Goal: Transaction & Acquisition: Book appointment/travel/reservation

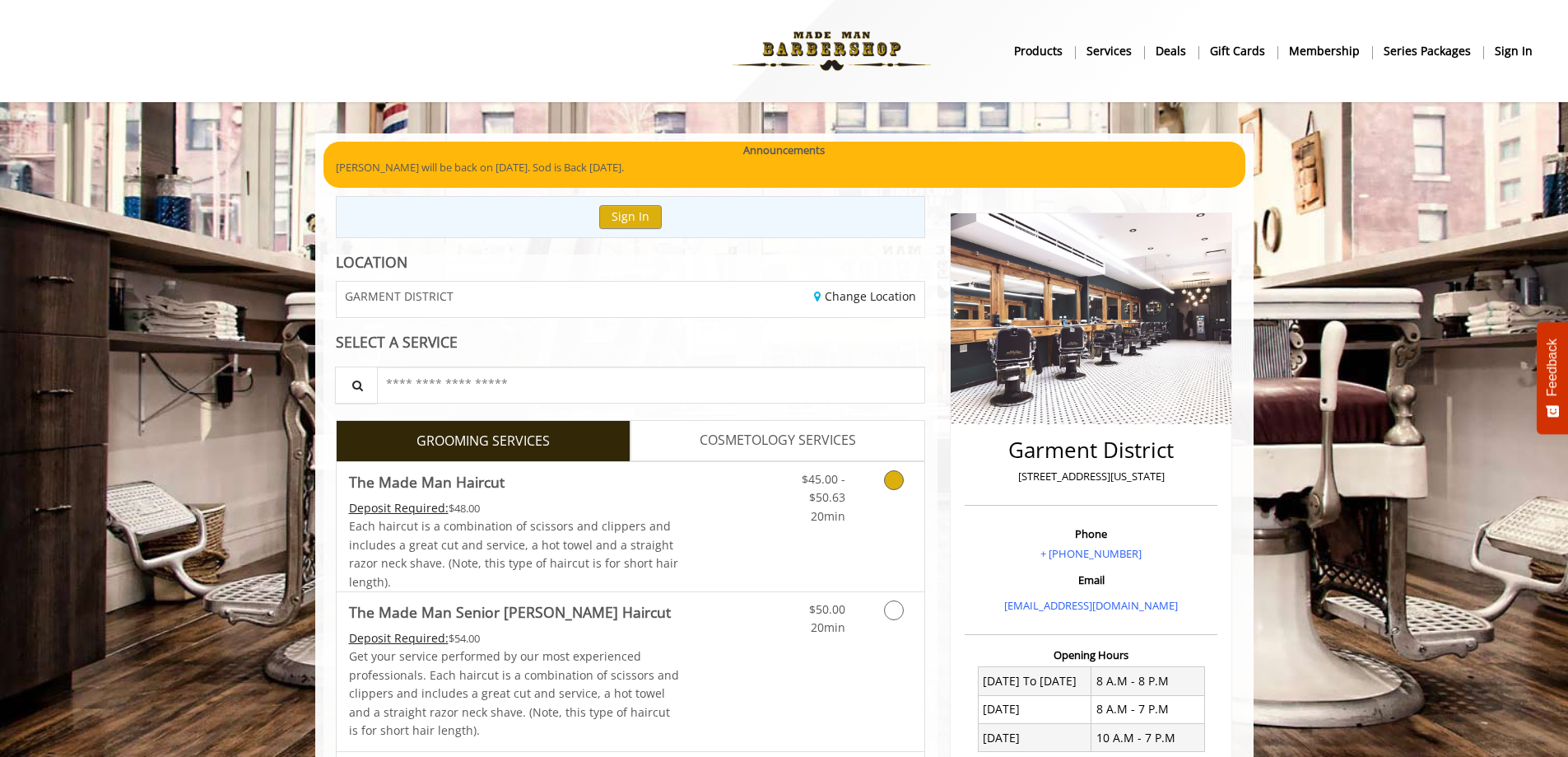
click at [884, 477] on icon "Grooming services" at bounding box center [893, 479] width 19 height 19
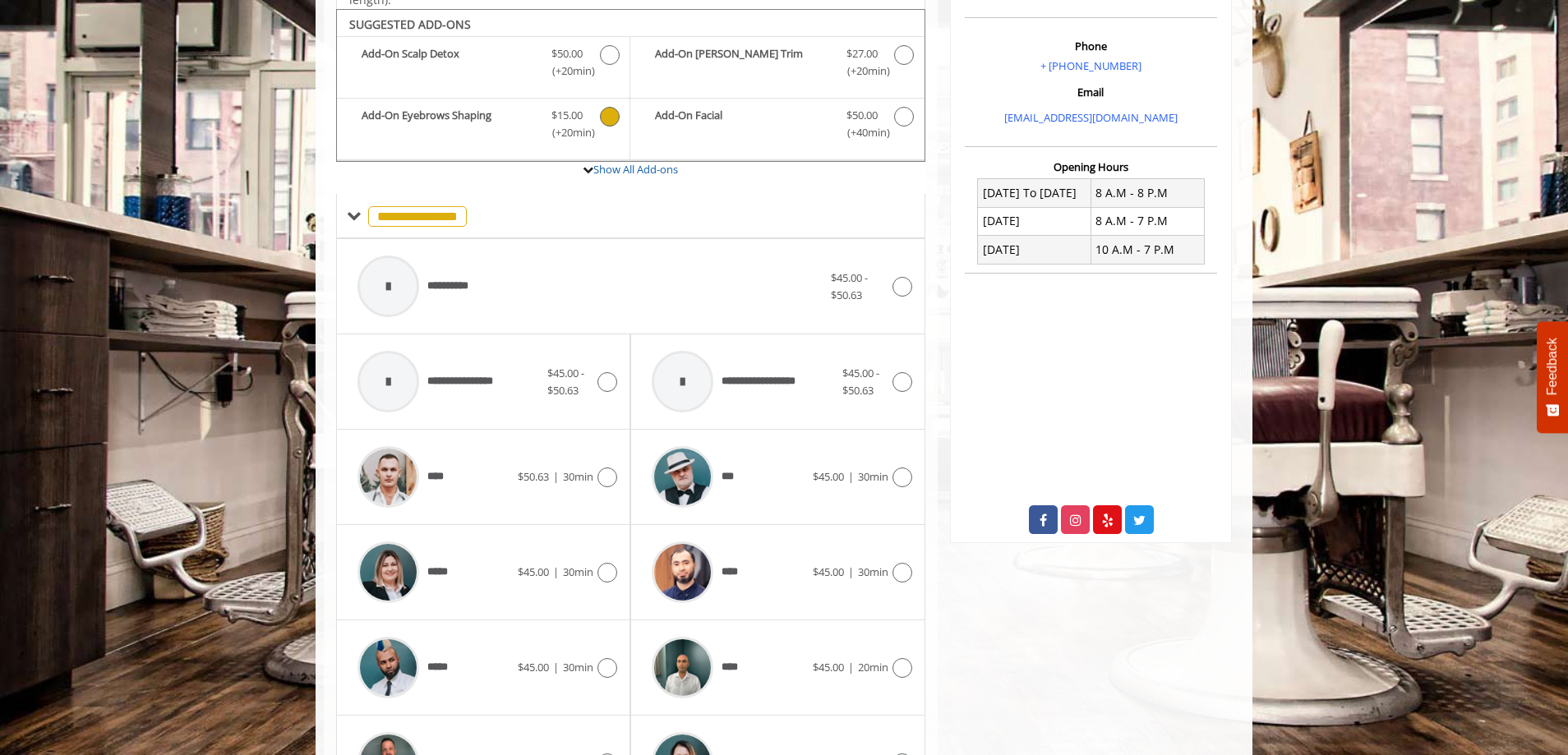
scroll to position [695, 0]
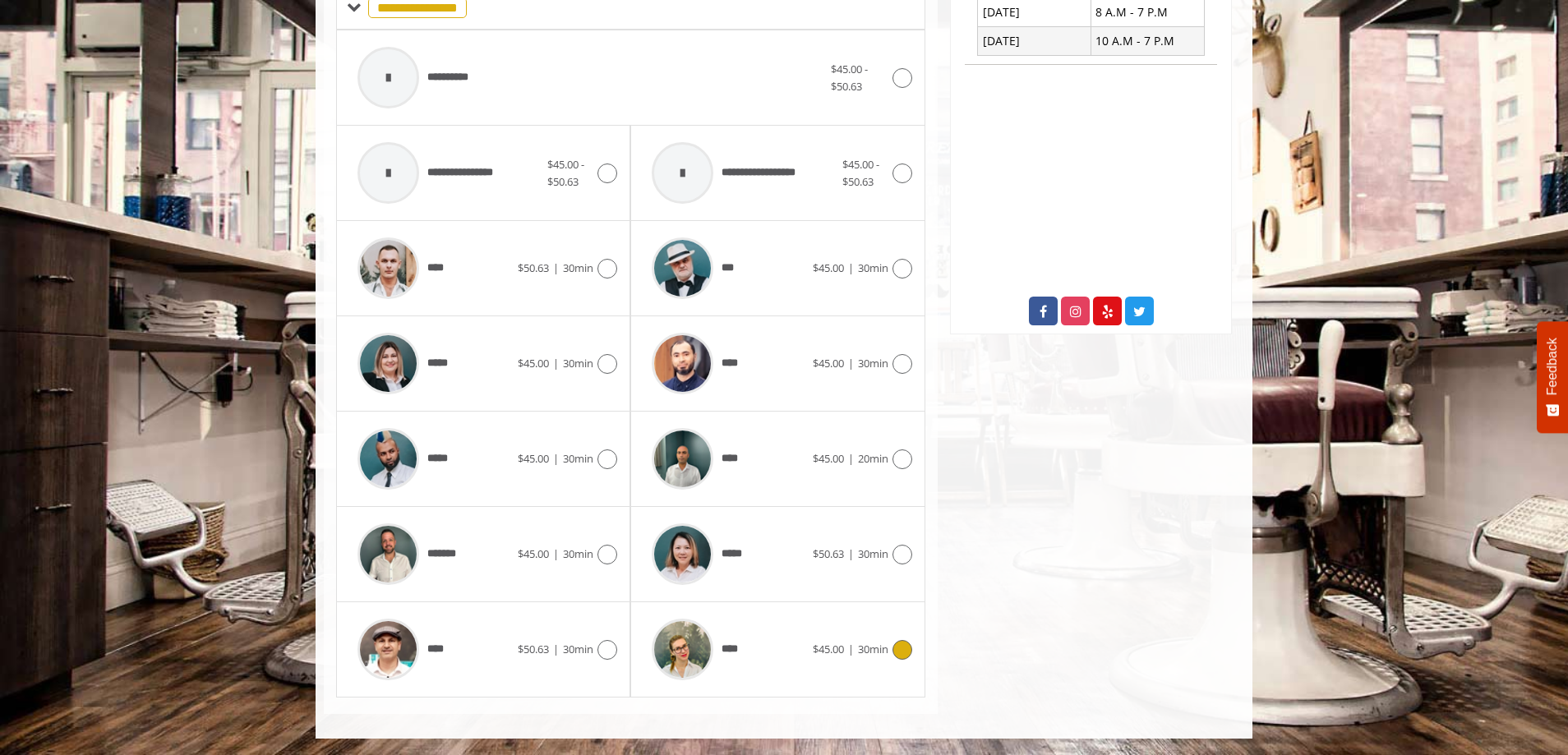
click at [885, 638] on div "**** $45.00 | 30min" at bounding box center [777, 649] width 268 height 78
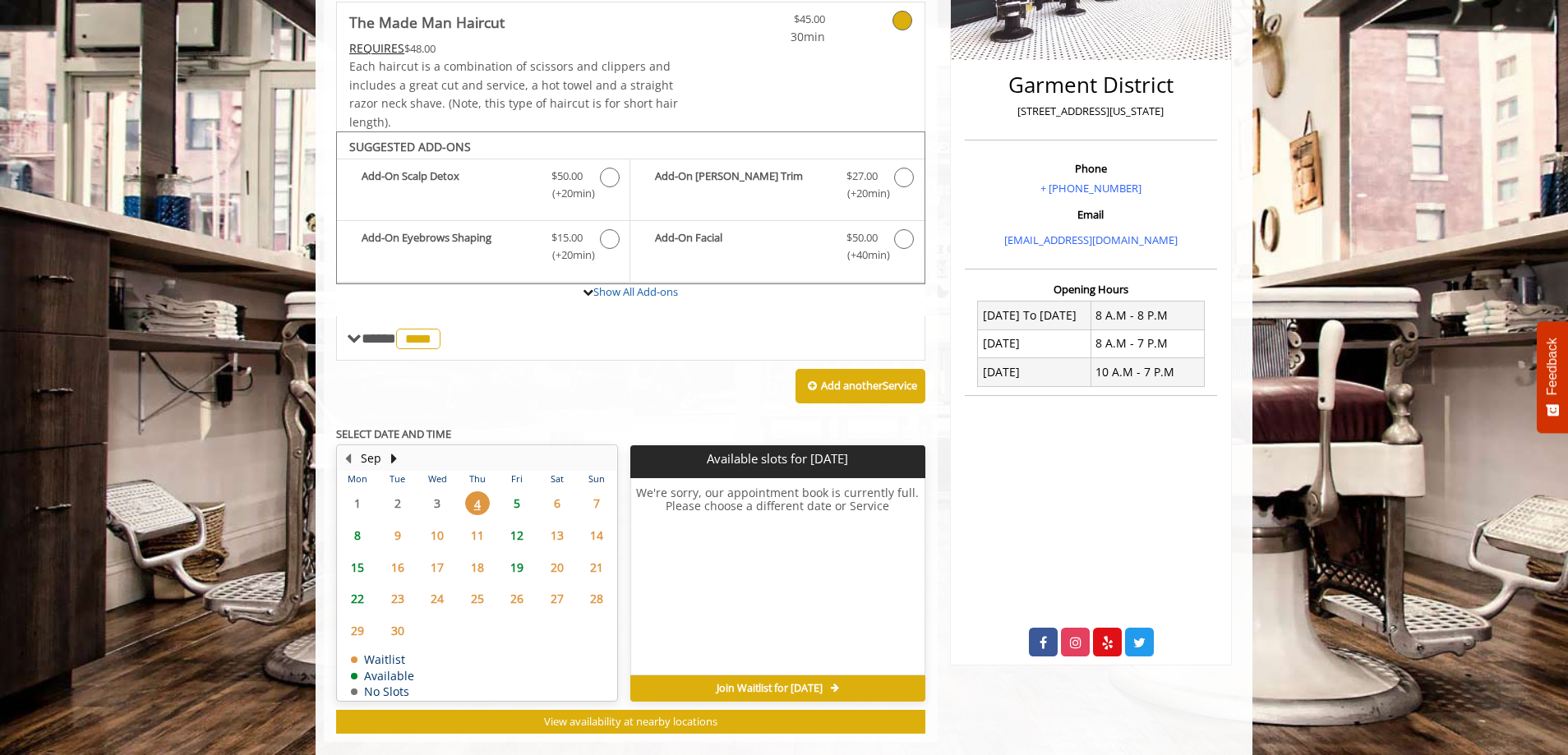
scroll to position [391, 0]
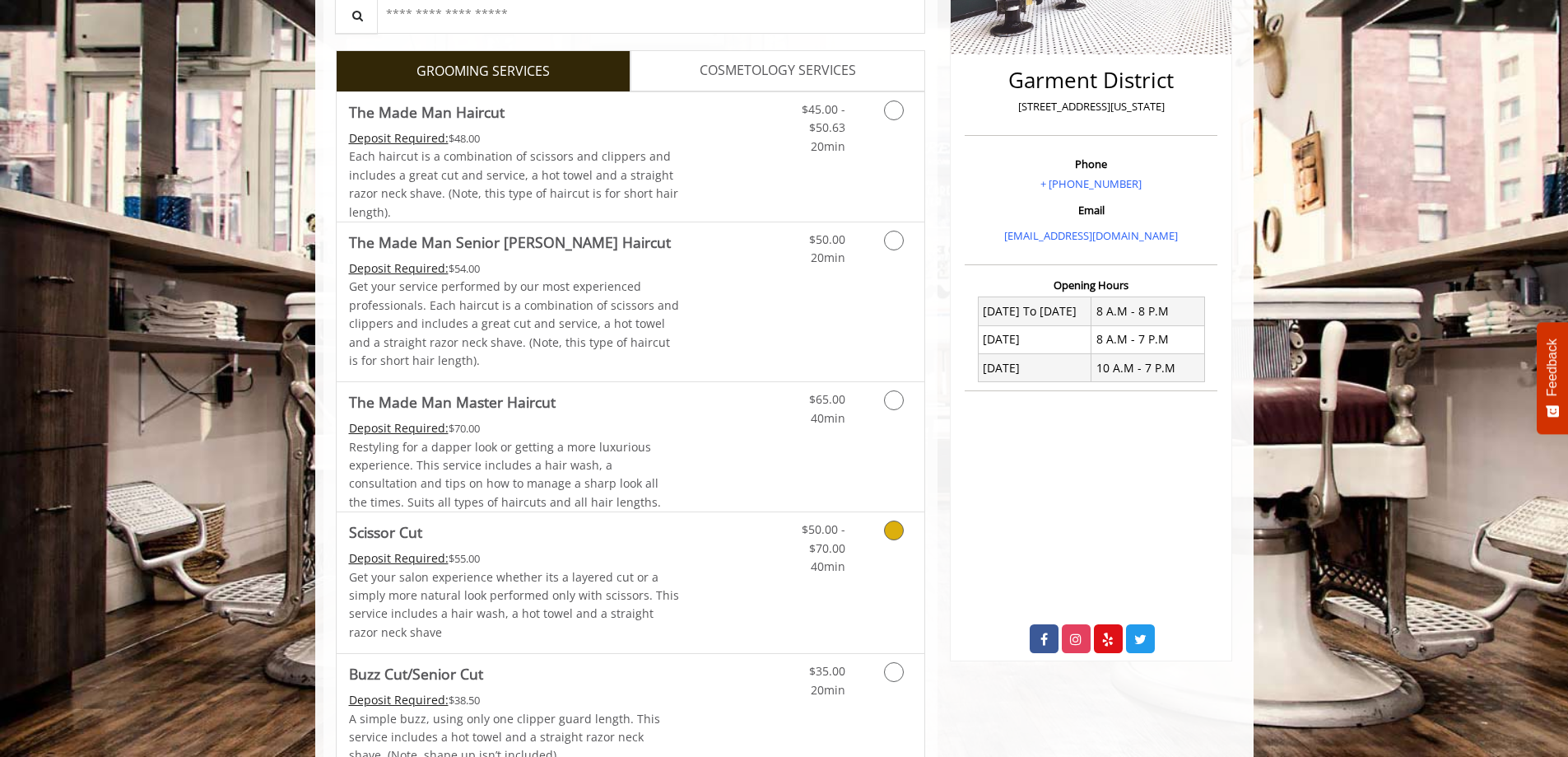
scroll to position [279, 0]
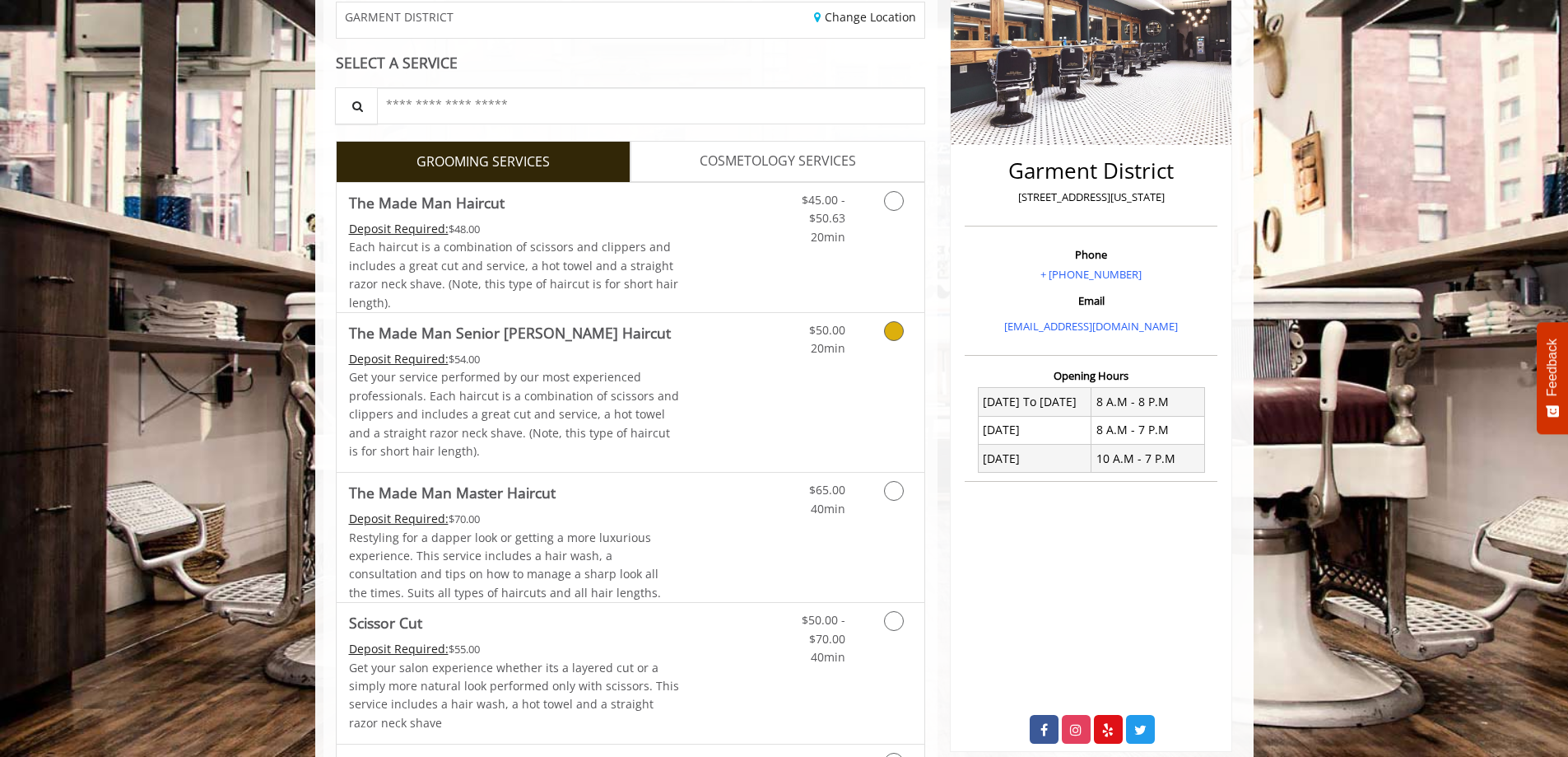
click at [875, 329] on link "Grooming services" at bounding box center [891, 336] width 42 height 46
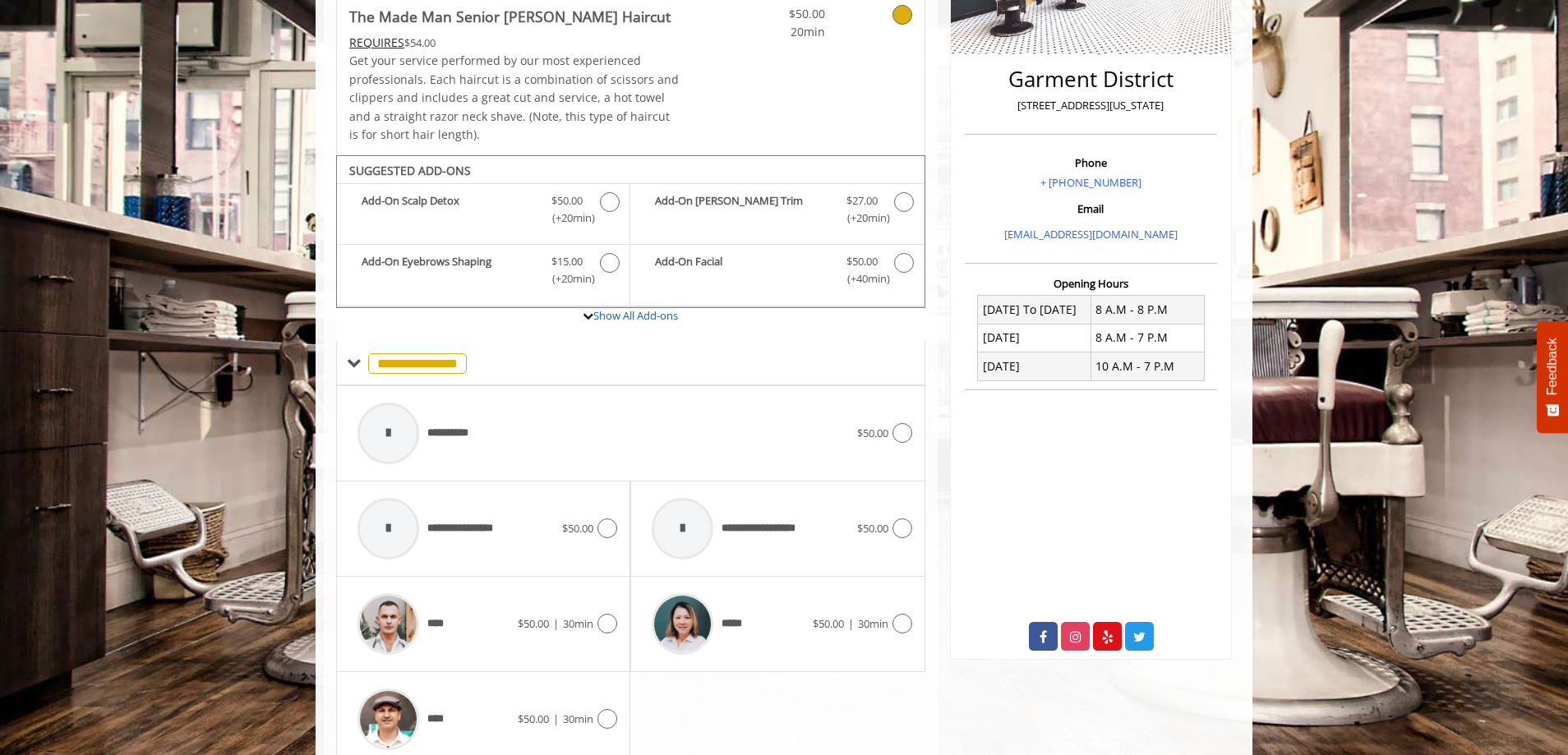
scroll to position [439, 0]
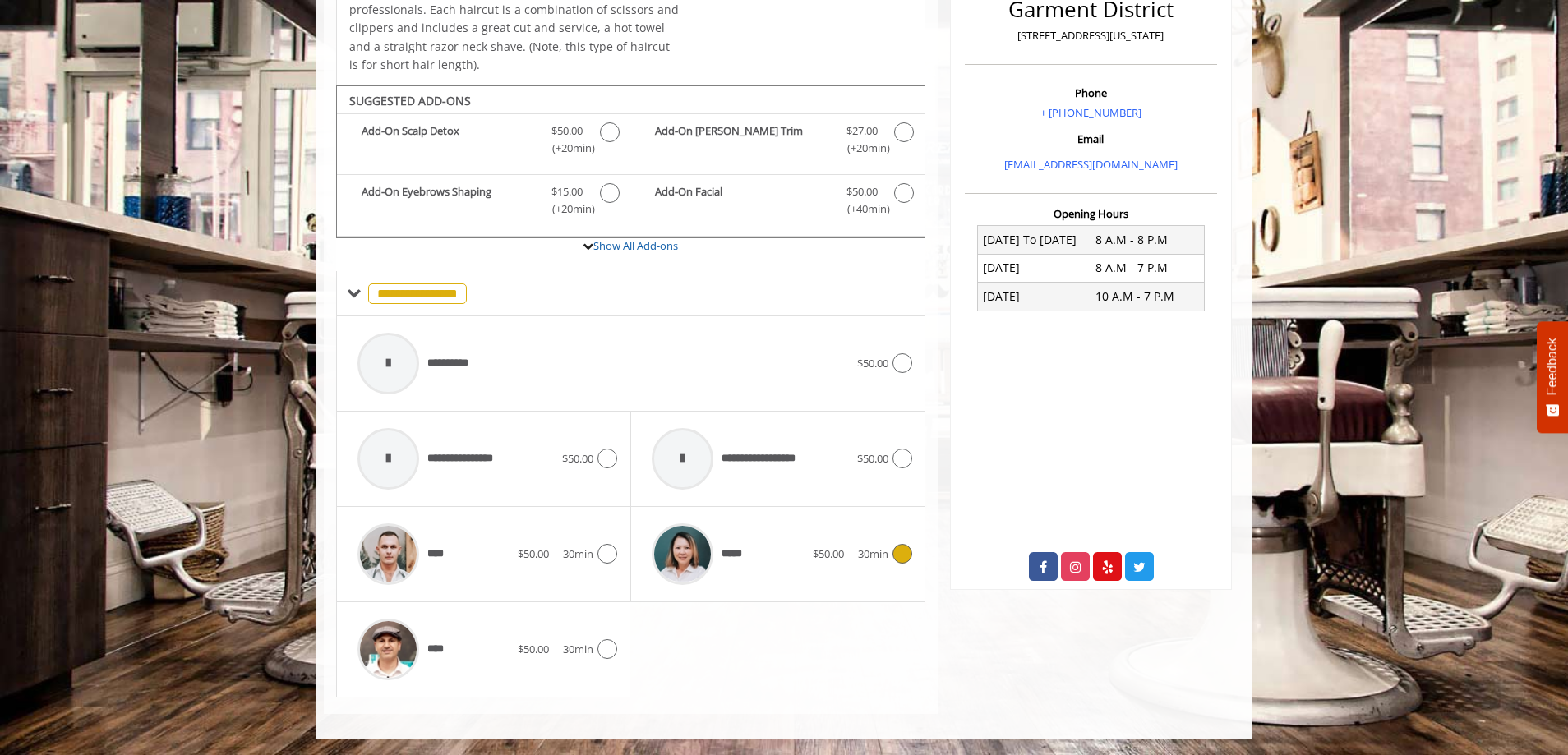
click at [909, 546] on div at bounding box center [900, 553] width 24 height 19
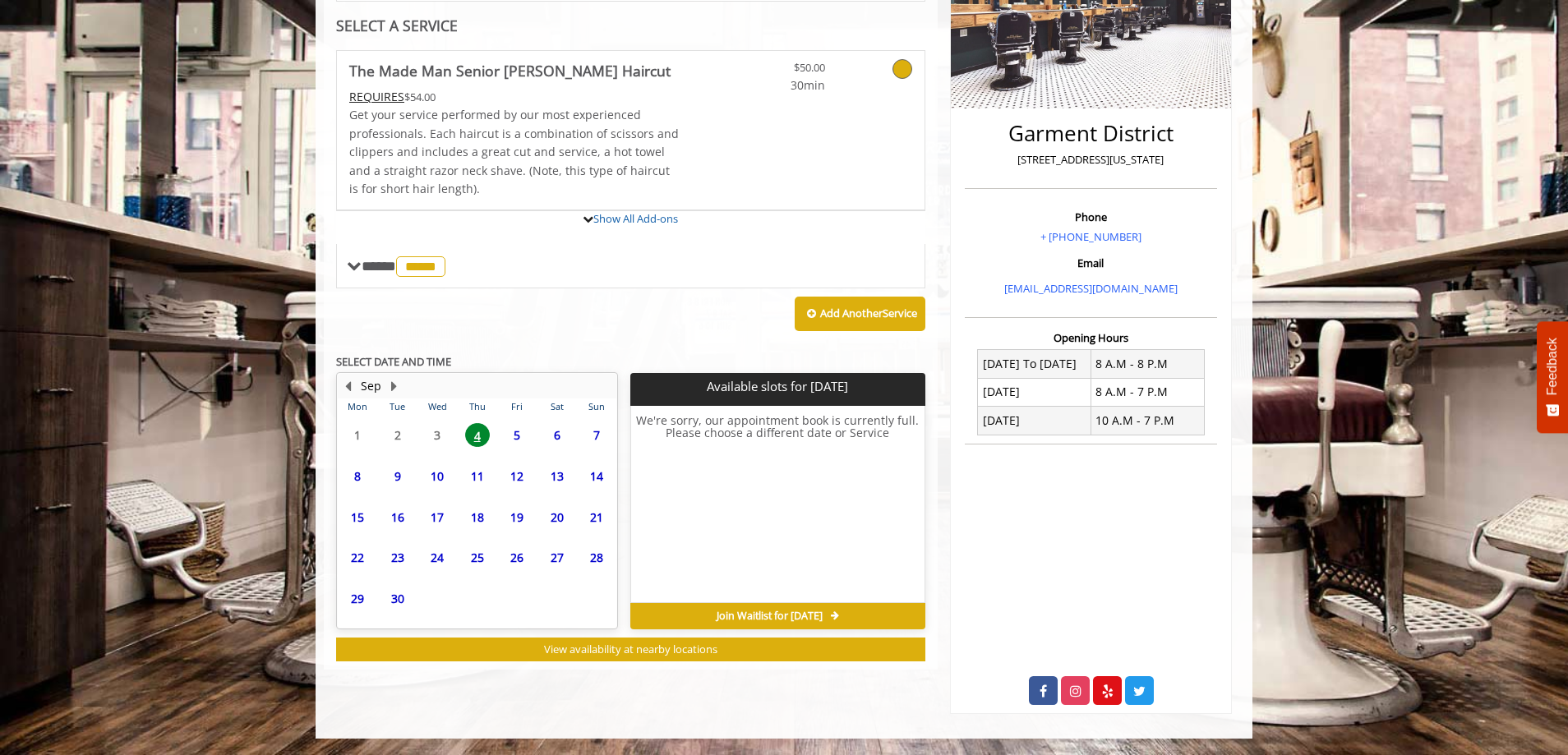
scroll to position [422, 0]
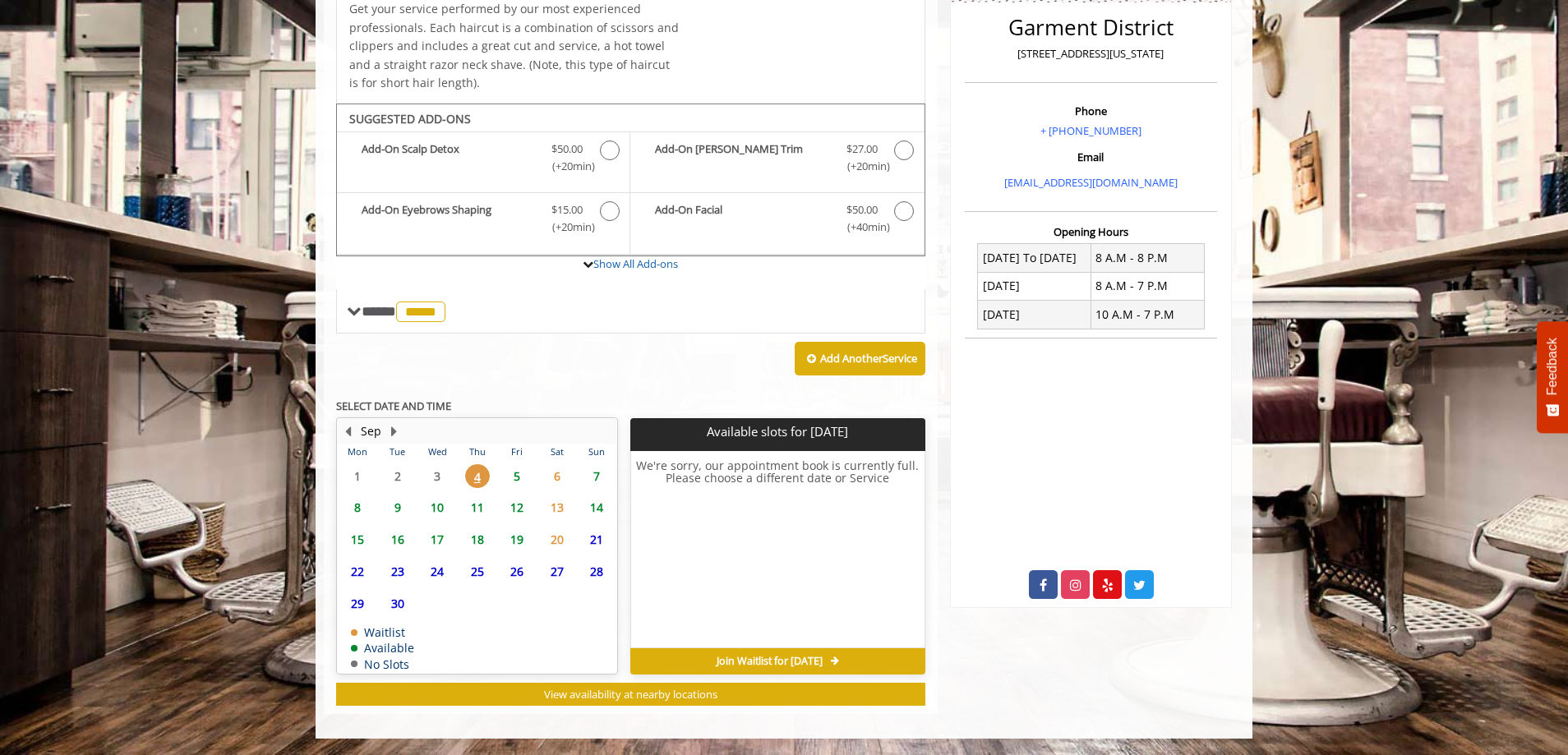
click at [396, 508] on span "9" at bounding box center [397, 507] width 24 height 24
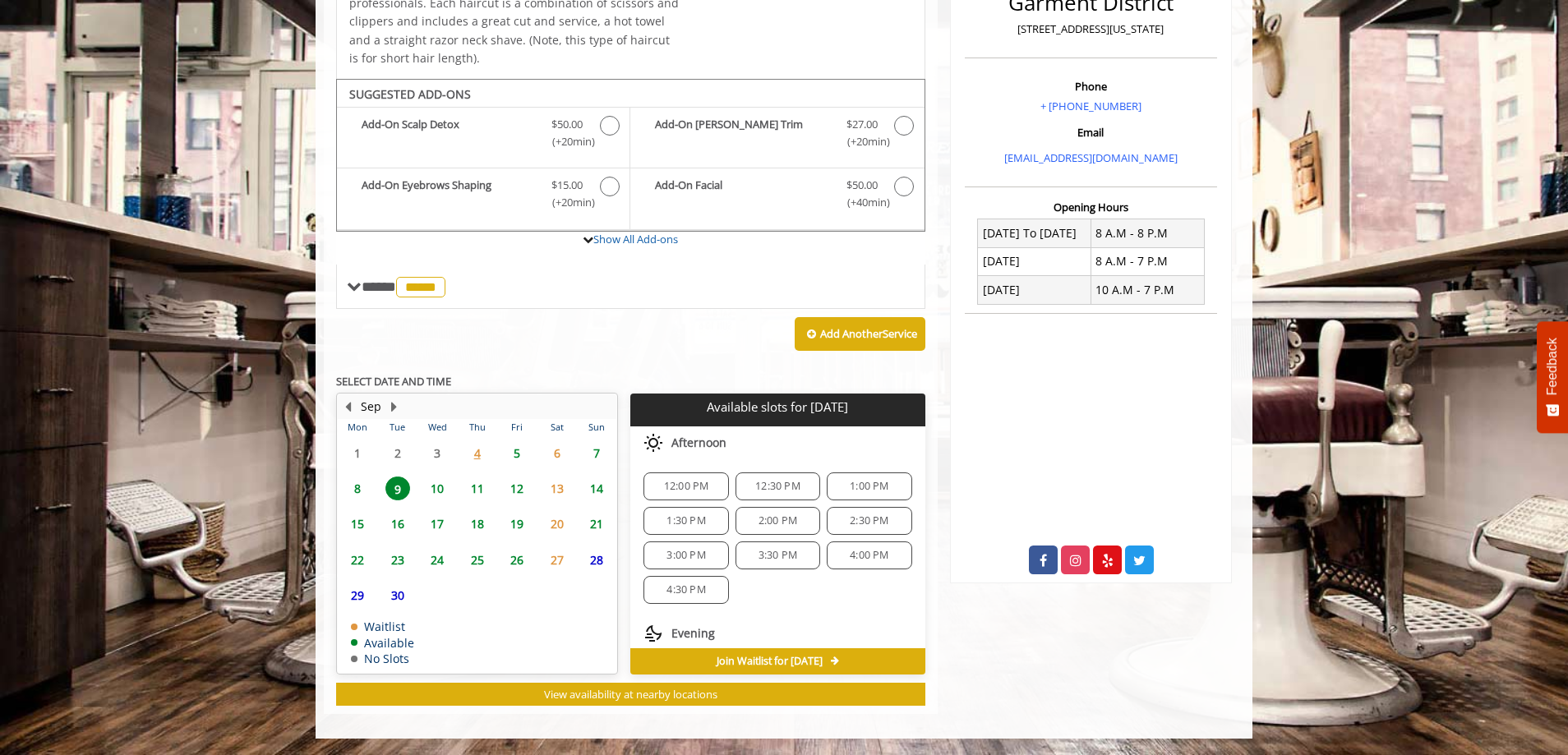
click at [355, 490] on span "8" at bounding box center [357, 488] width 24 height 24
click at [675, 486] on span "8:00 AM" at bounding box center [685, 486] width 39 height 13
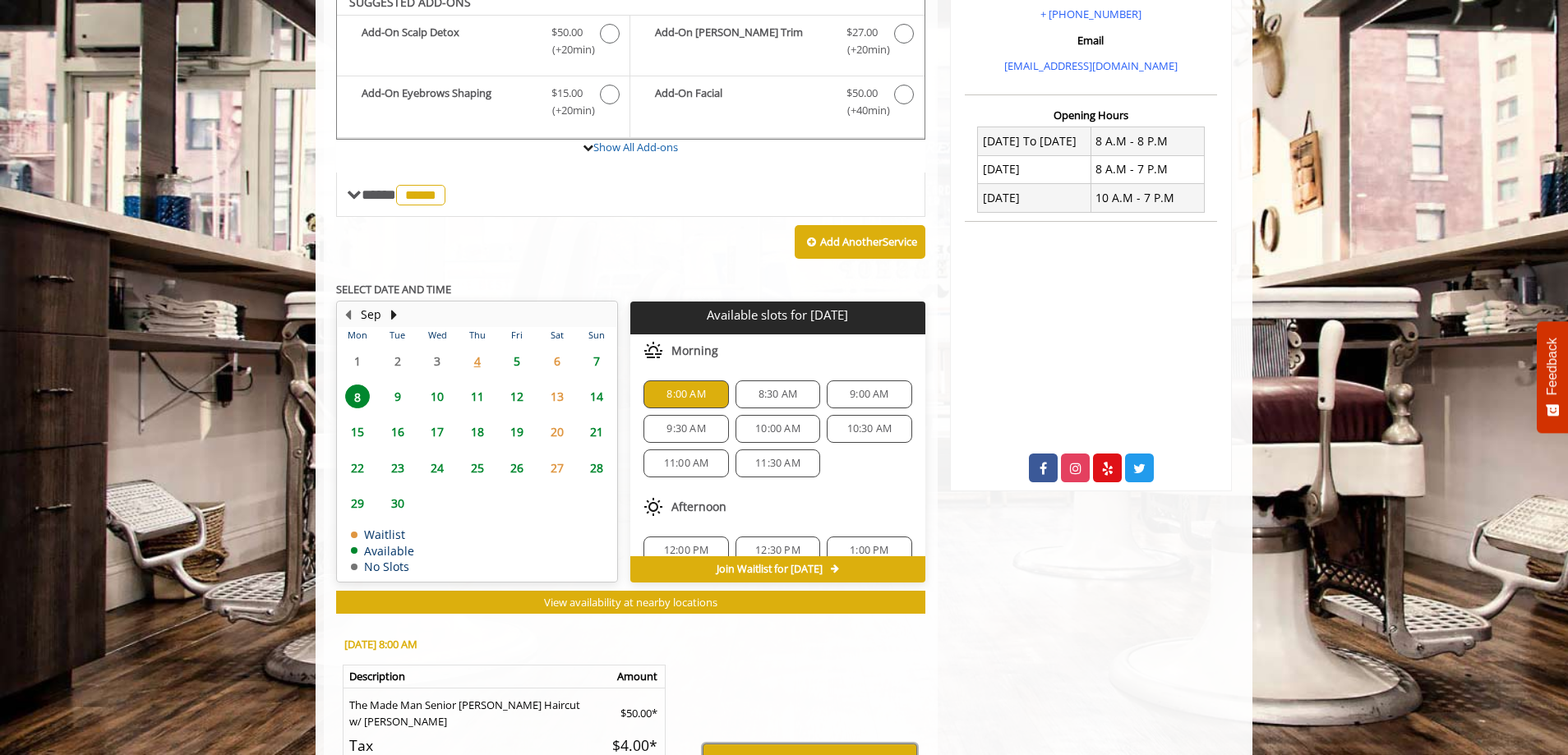
scroll to position [415, 0]
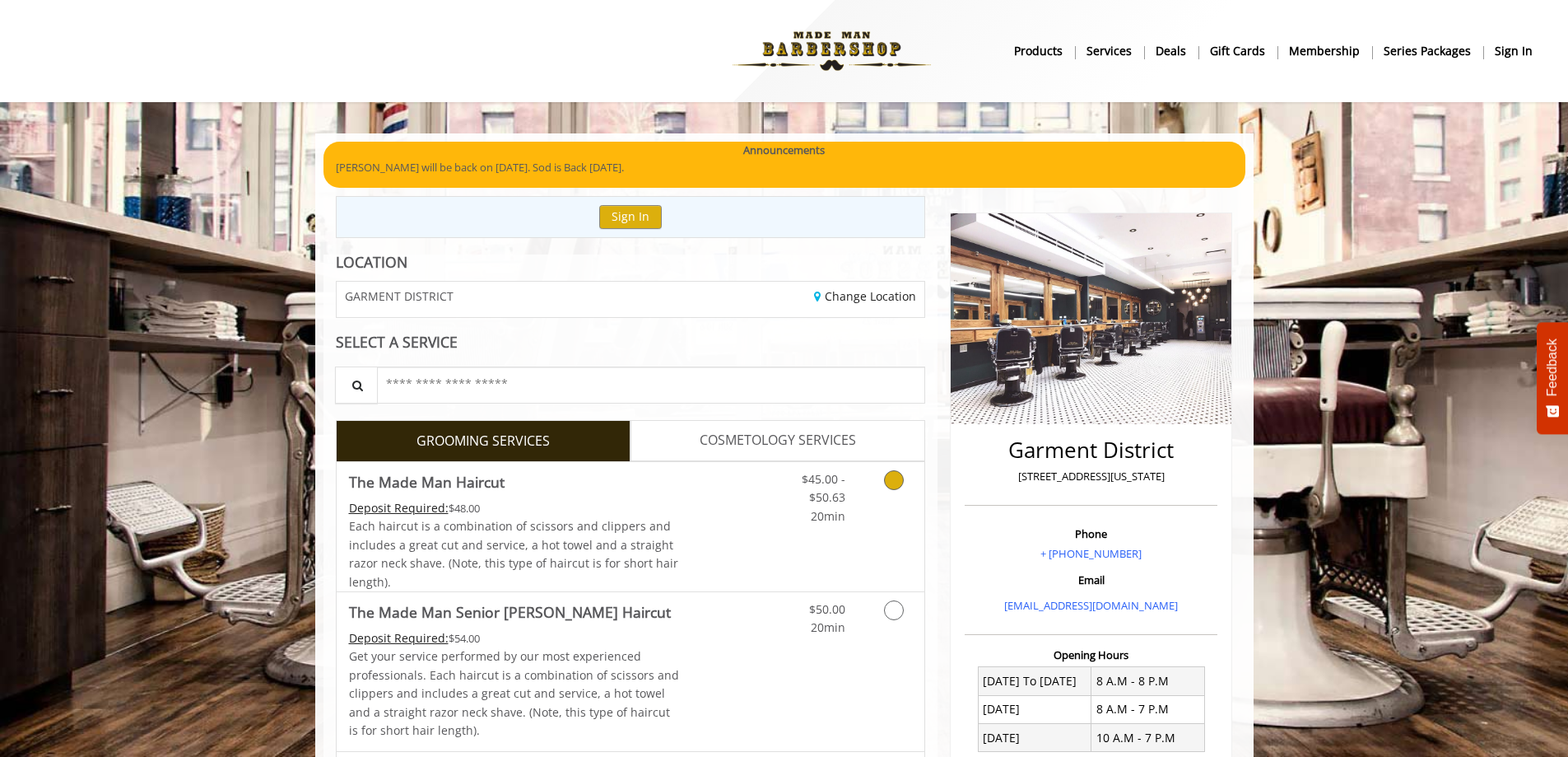
click at [901, 479] on icon "Grooming services" at bounding box center [893, 479] width 19 height 19
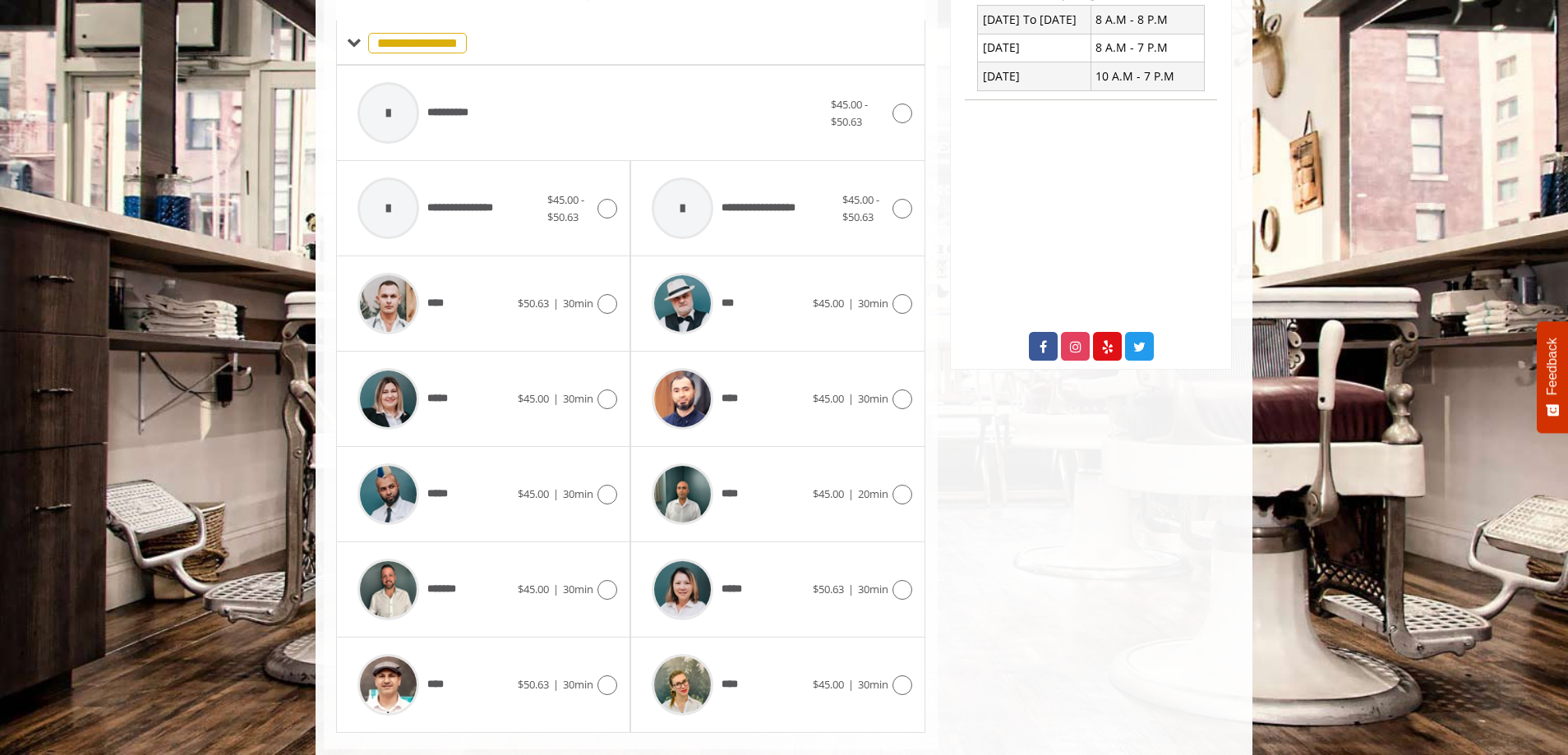
scroll to position [695, 0]
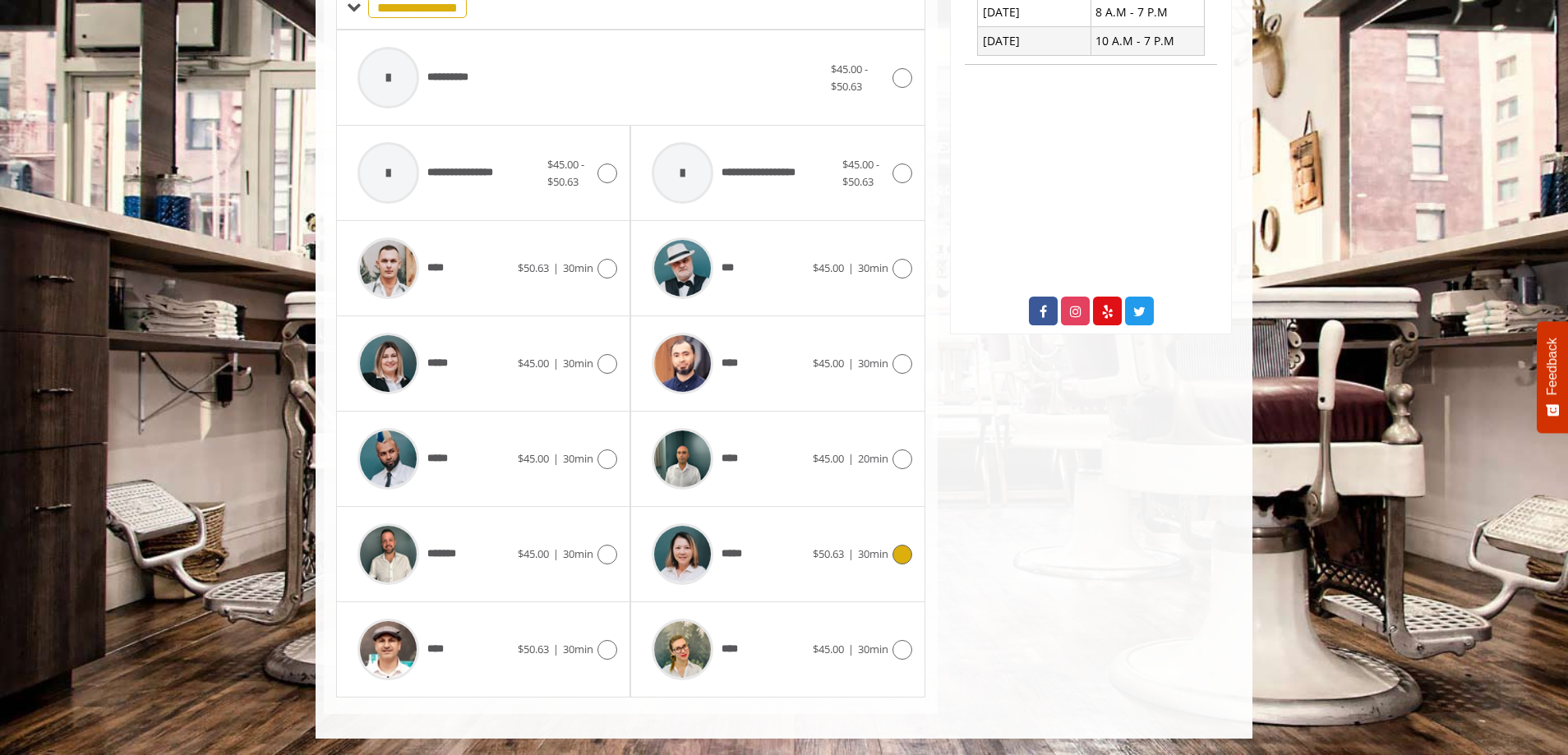
click at [883, 540] on div "***** $50.63 | 30min" at bounding box center [777, 554] width 268 height 78
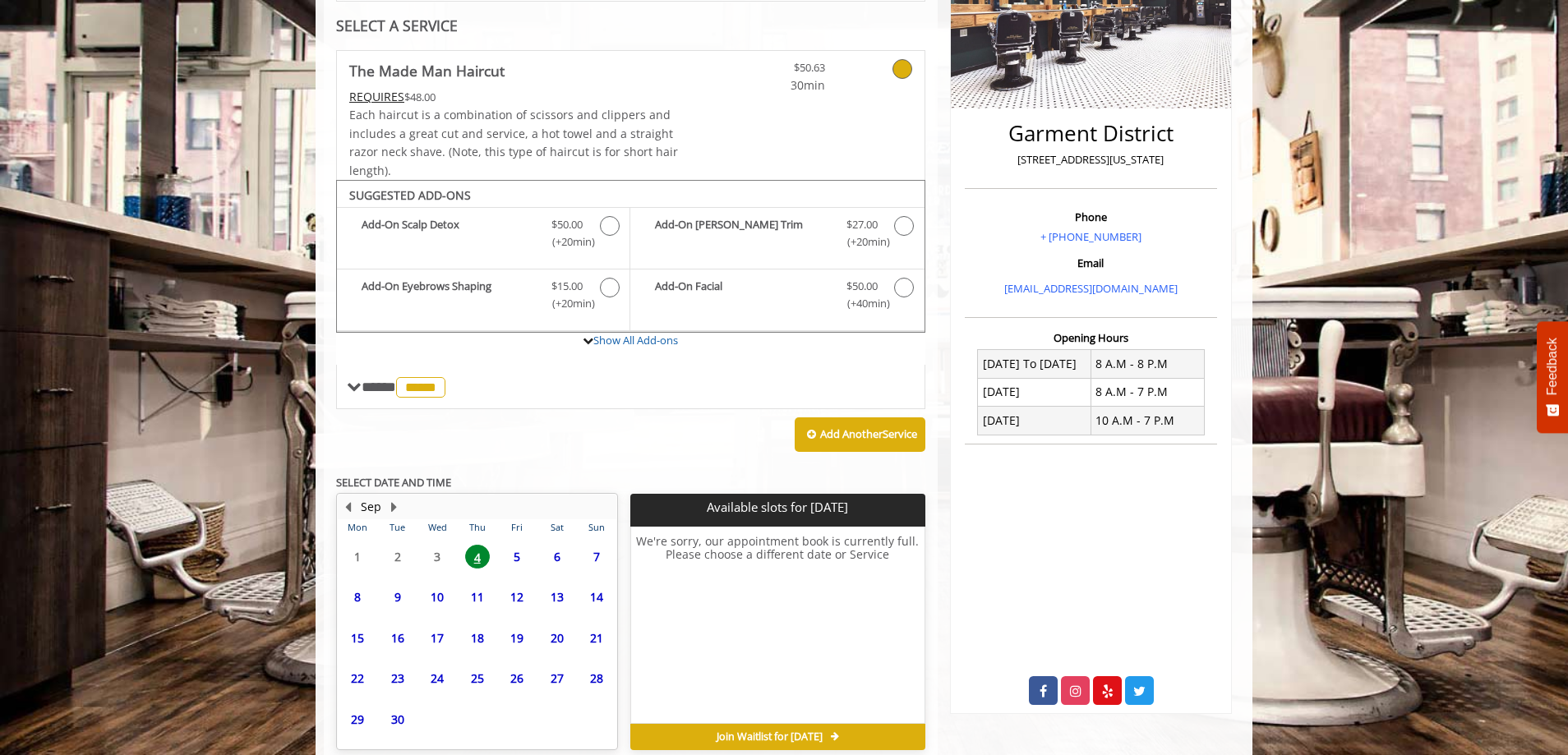
scroll to position [391, 0]
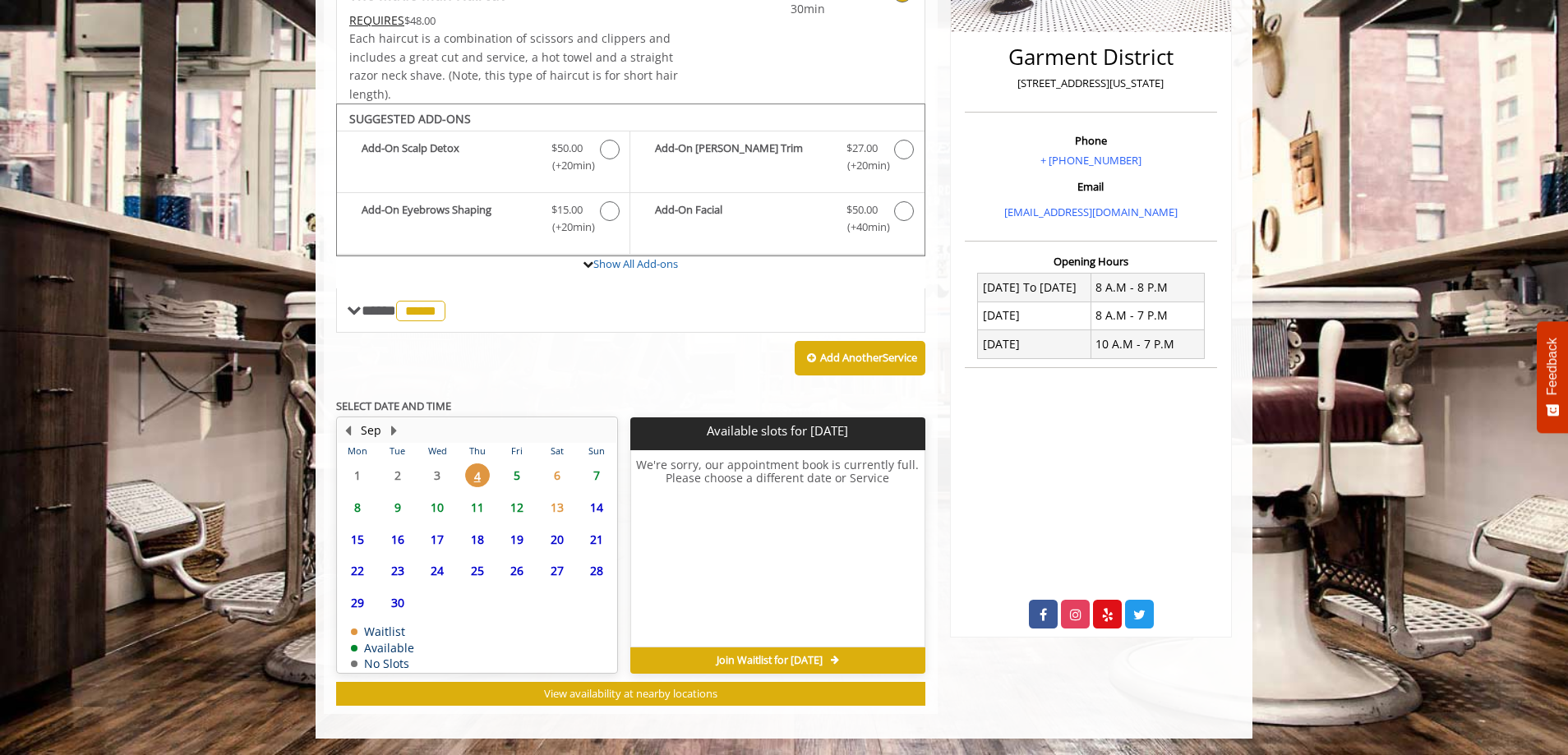
click at [360, 509] on span "8" at bounding box center [357, 507] width 24 height 24
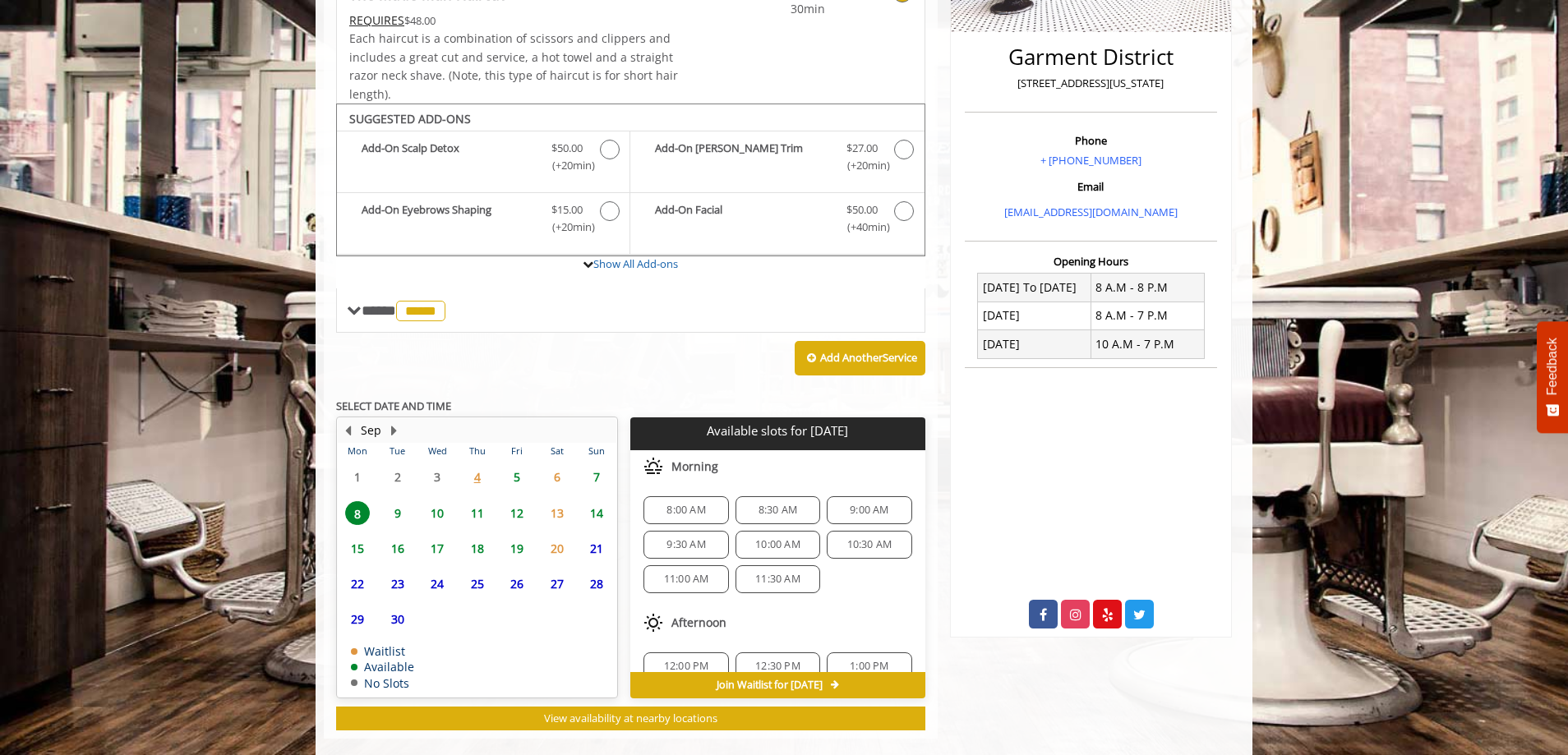
scroll to position [417, 0]
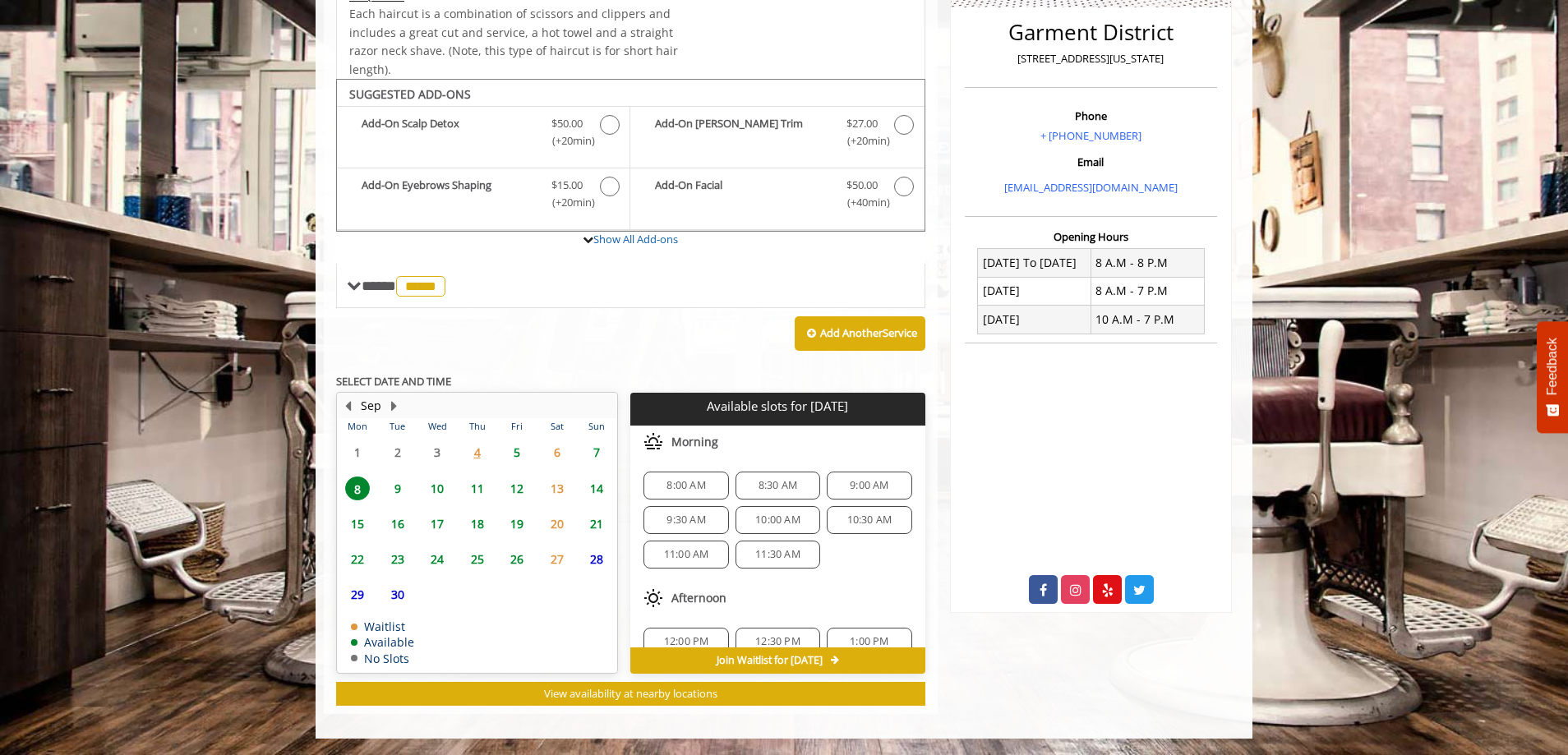
click at [688, 482] on span "8:00 AM" at bounding box center [685, 486] width 39 height 13
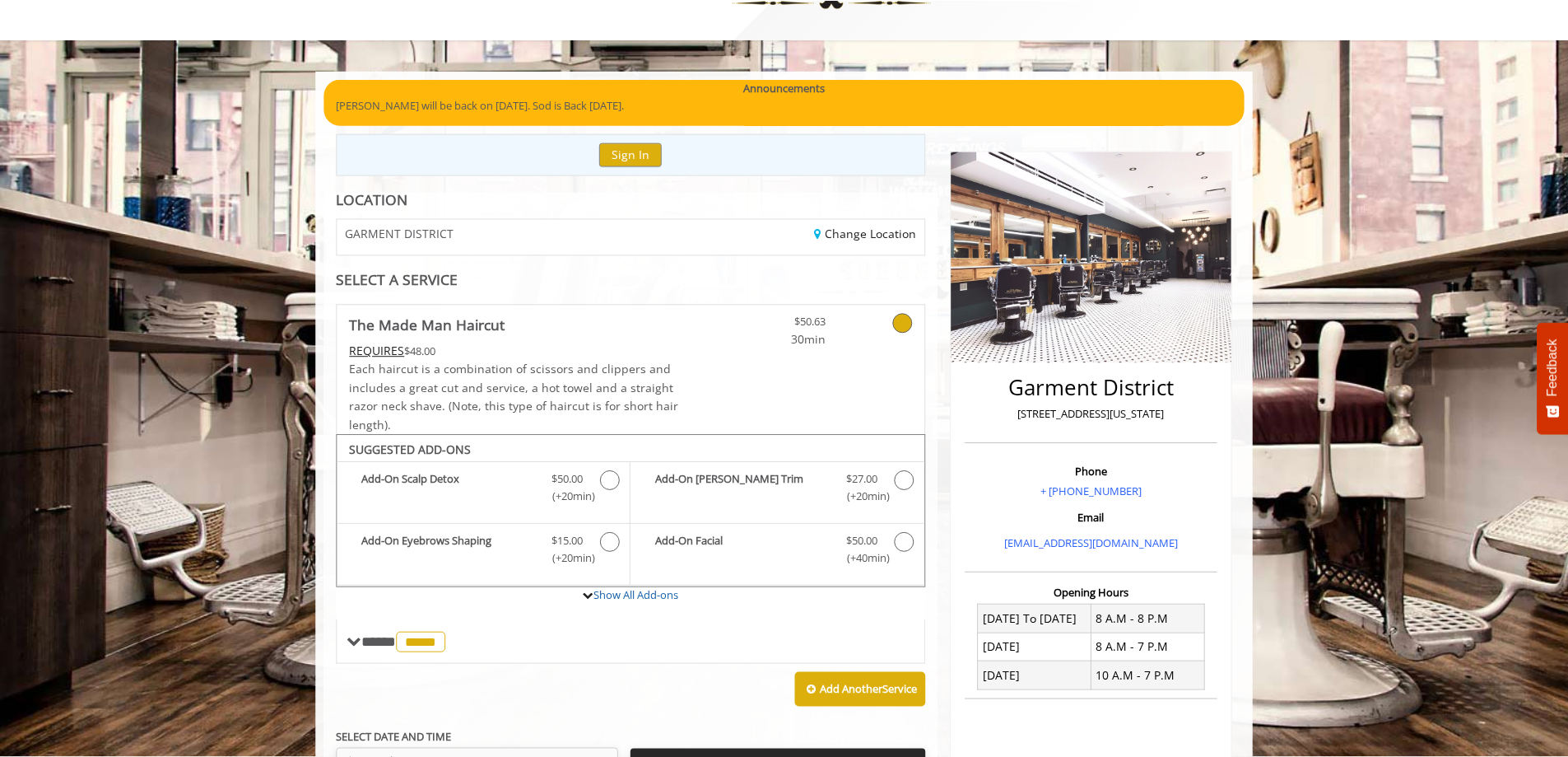
scroll to position [0, 0]
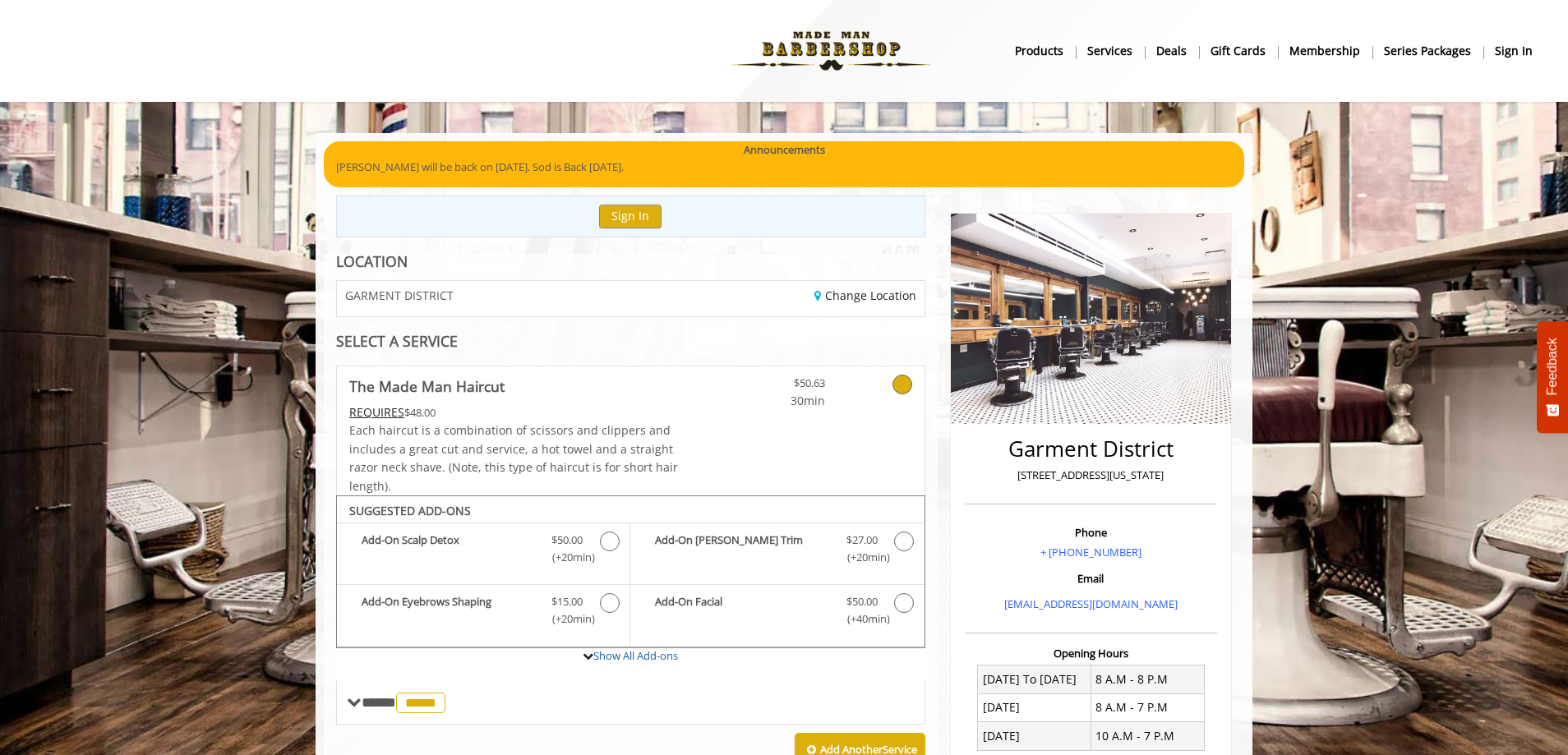
click at [387, 407] on Haircut "REQUIRES" at bounding box center [376, 412] width 55 height 16
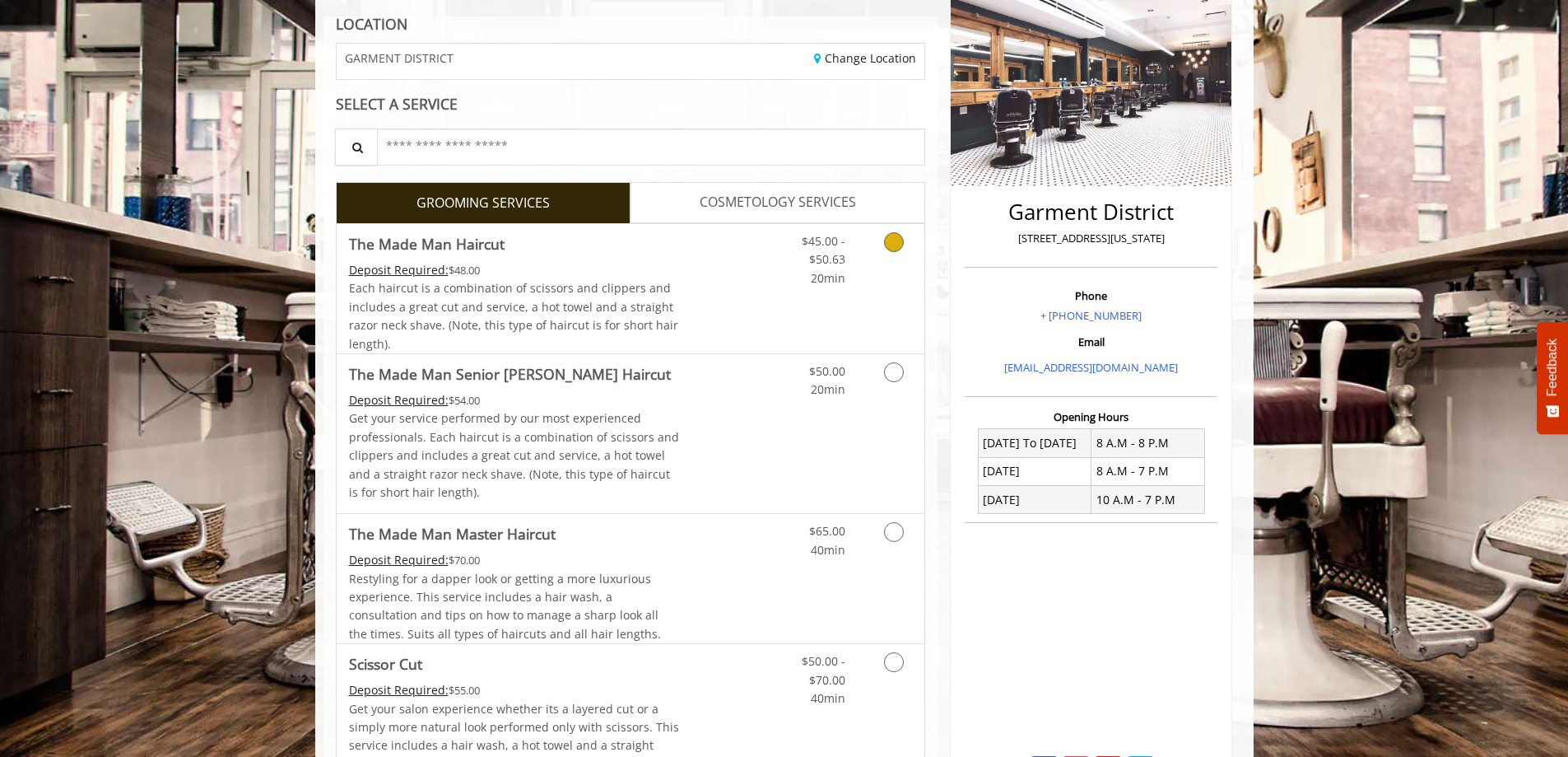
scroll to position [247, 0]
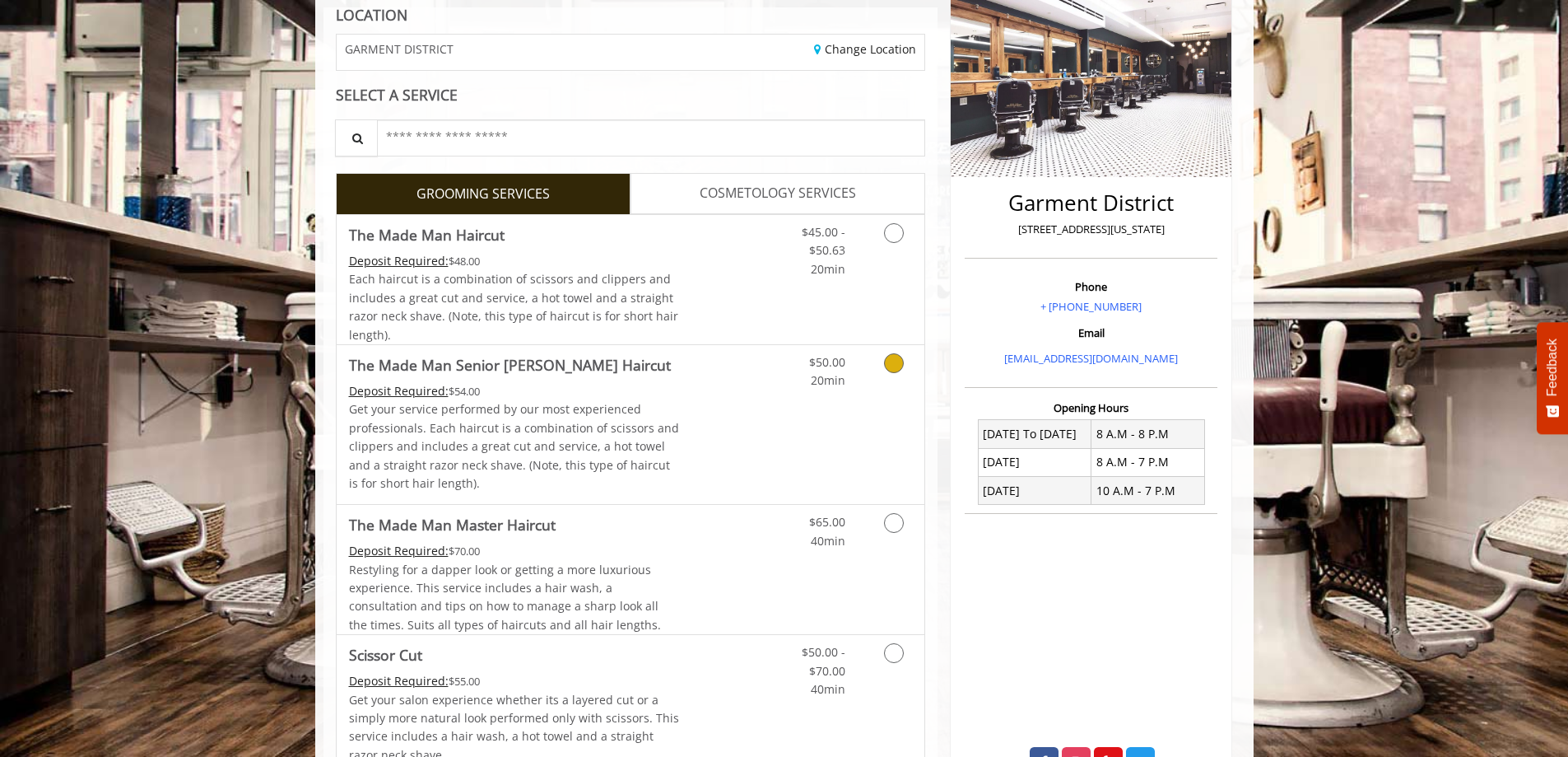
click at [886, 353] on link "Grooming services" at bounding box center [891, 368] width 42 height 46
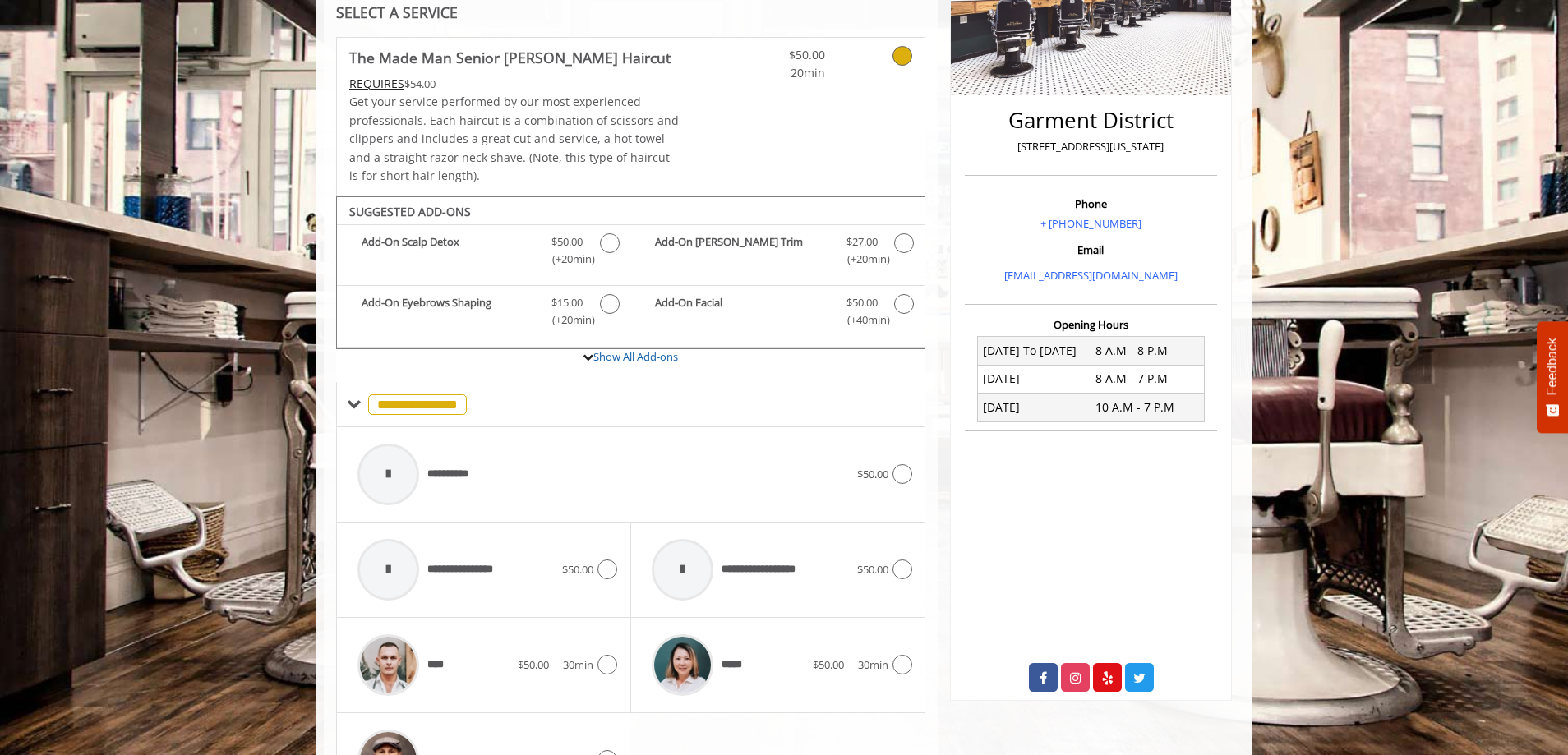
scroll to position [0, 0]
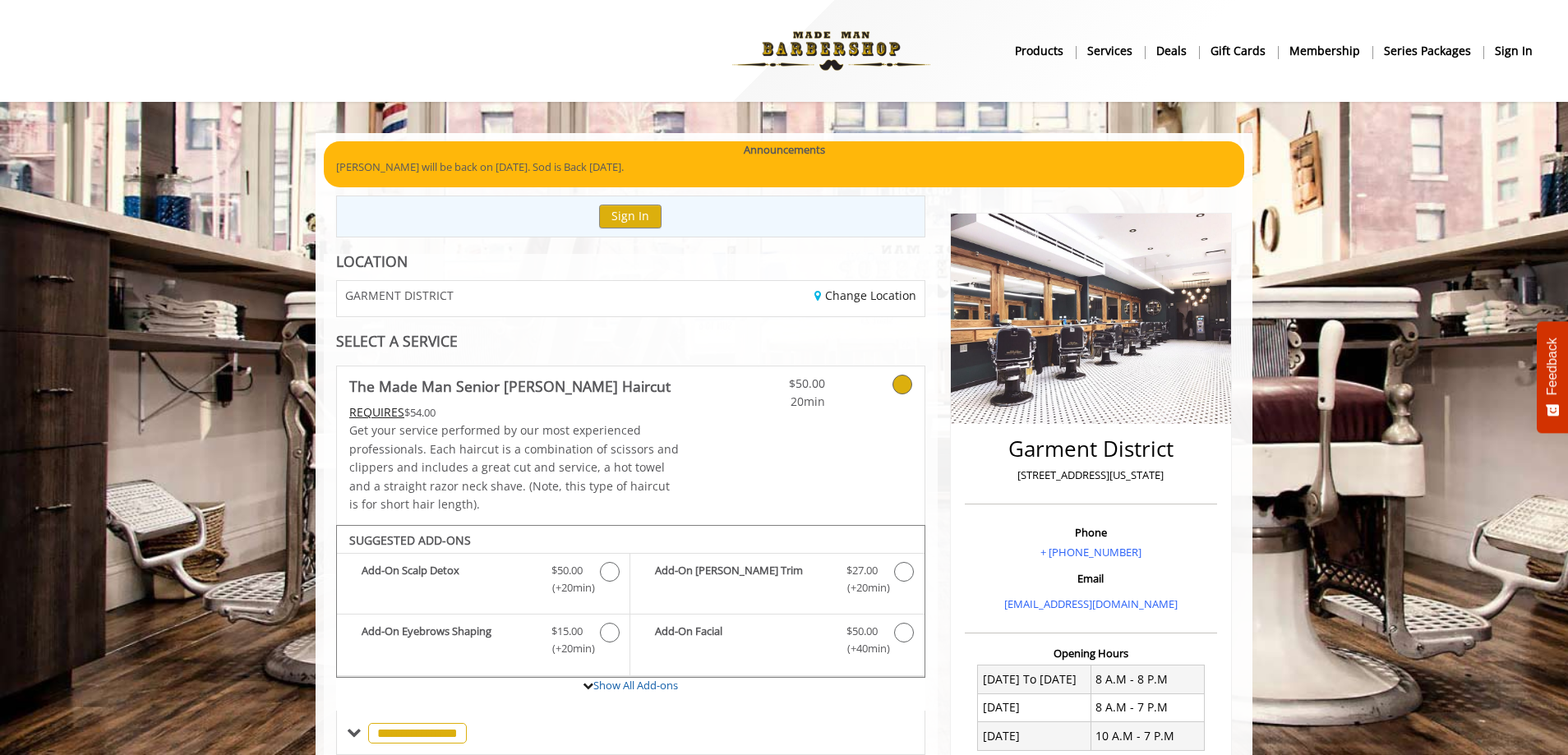
click at [1116, 56] on b "Services" at bounding box center [1110, 51] width 45 height 18
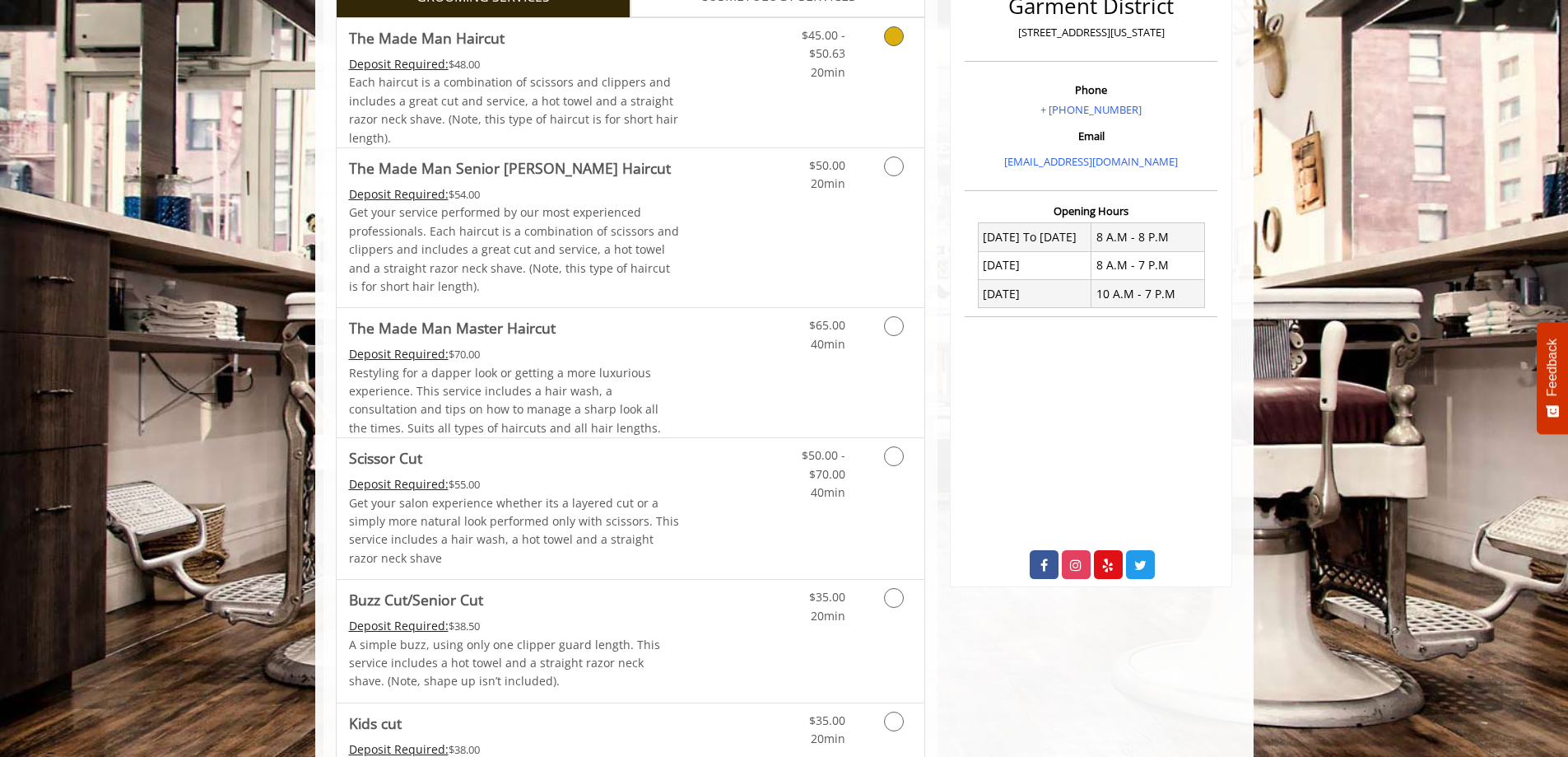
scroll to position [494, 0]
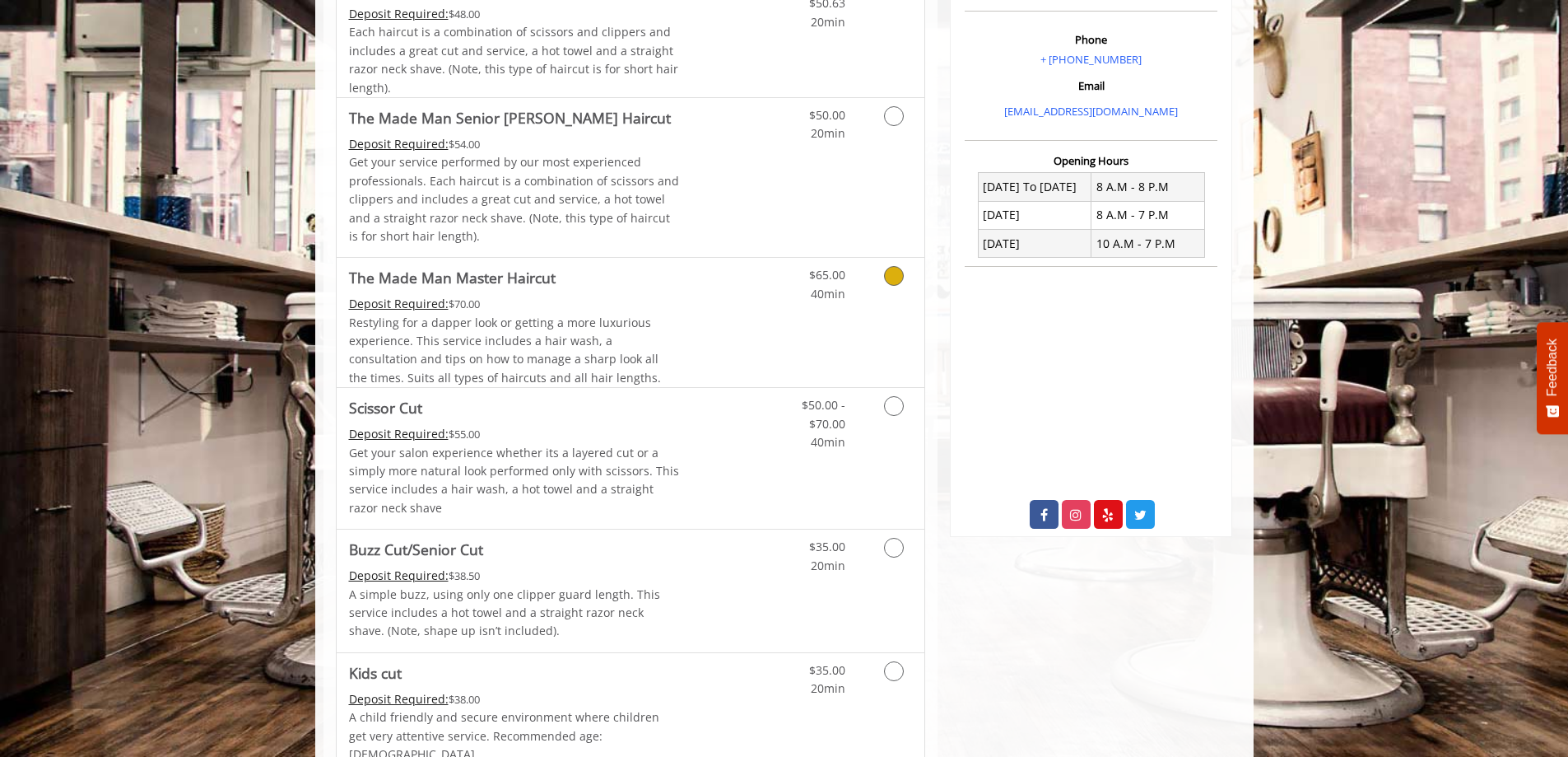
click at [890, 280] on icon "Grooming services" at bounding box center [893, 275] width 19 height 19
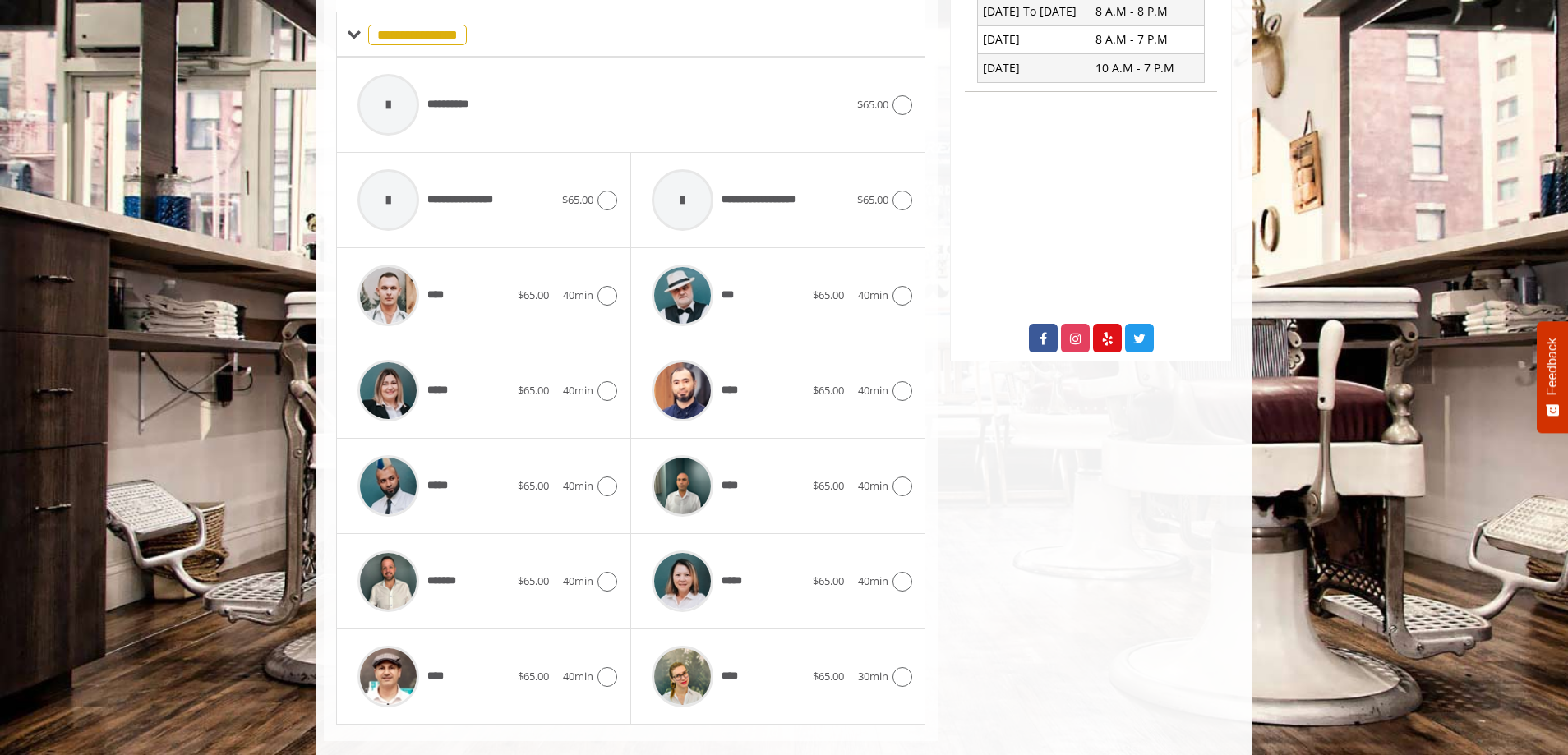
scroll to position [695, 0]
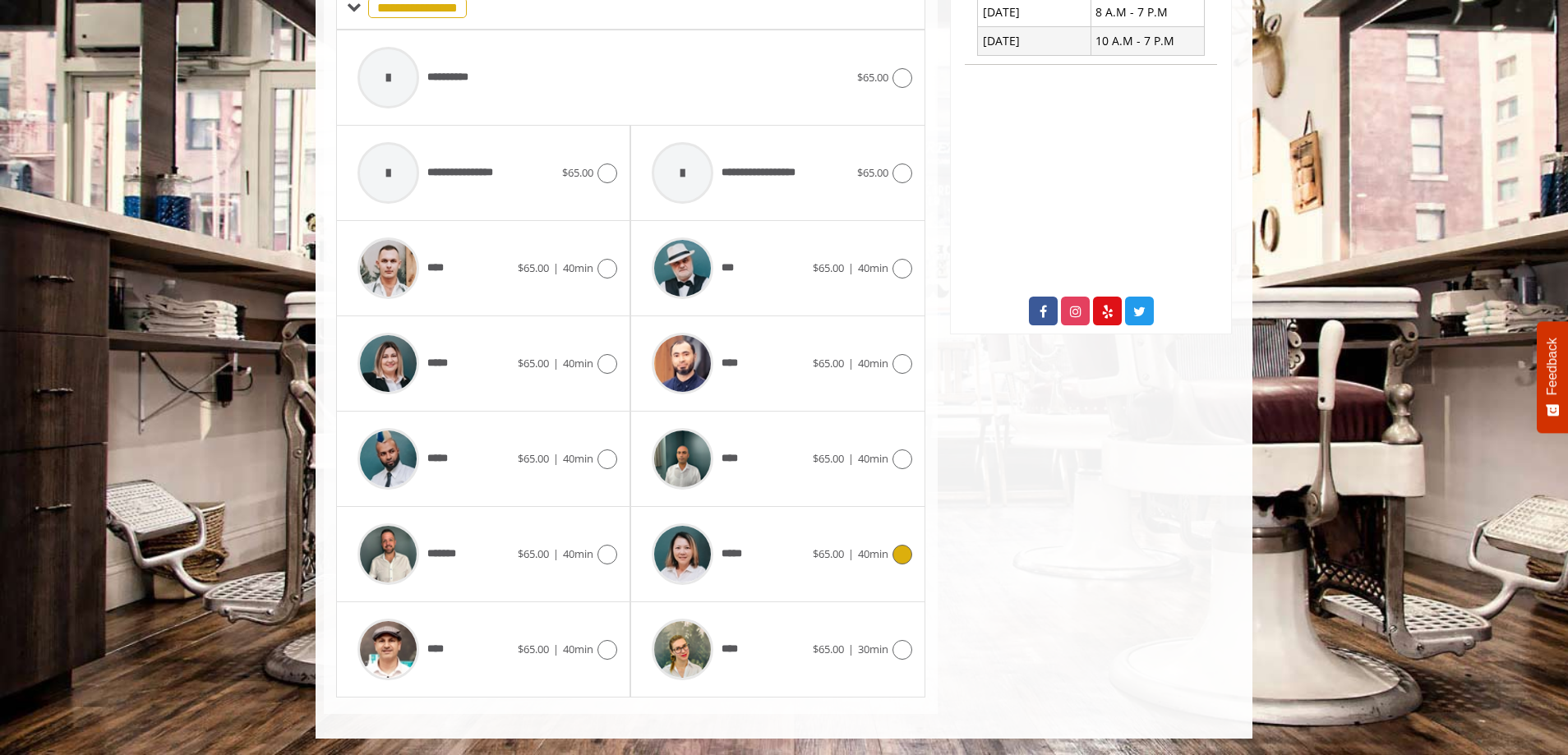
click at [906, 543] on div "***** $65.00 | 40min" at bounding box center [777, 554] width 268 height 78
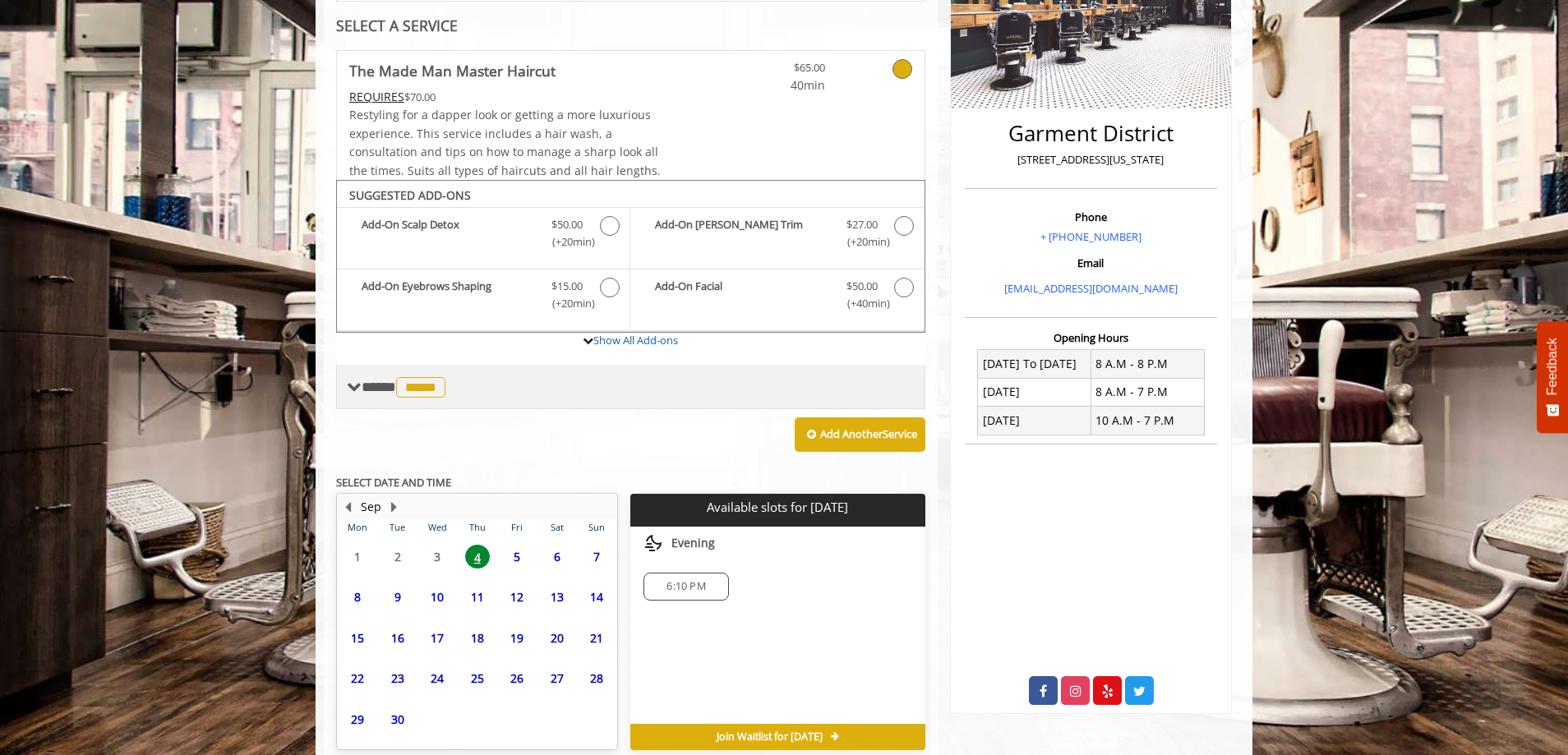
scroll to position [391, 0]
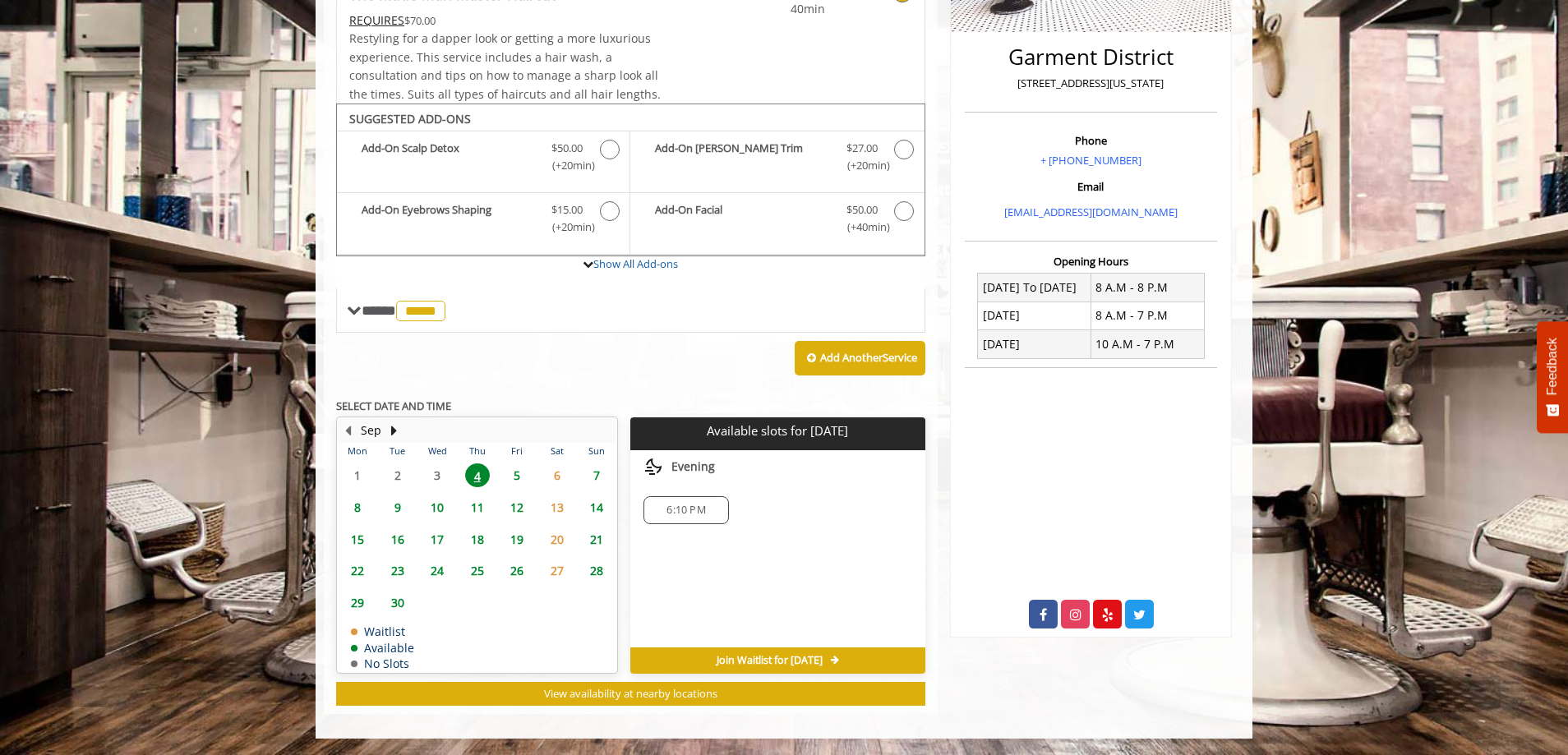
click at [360, 509] on span "8" at bounding box center [357, 507] width 24 height 24
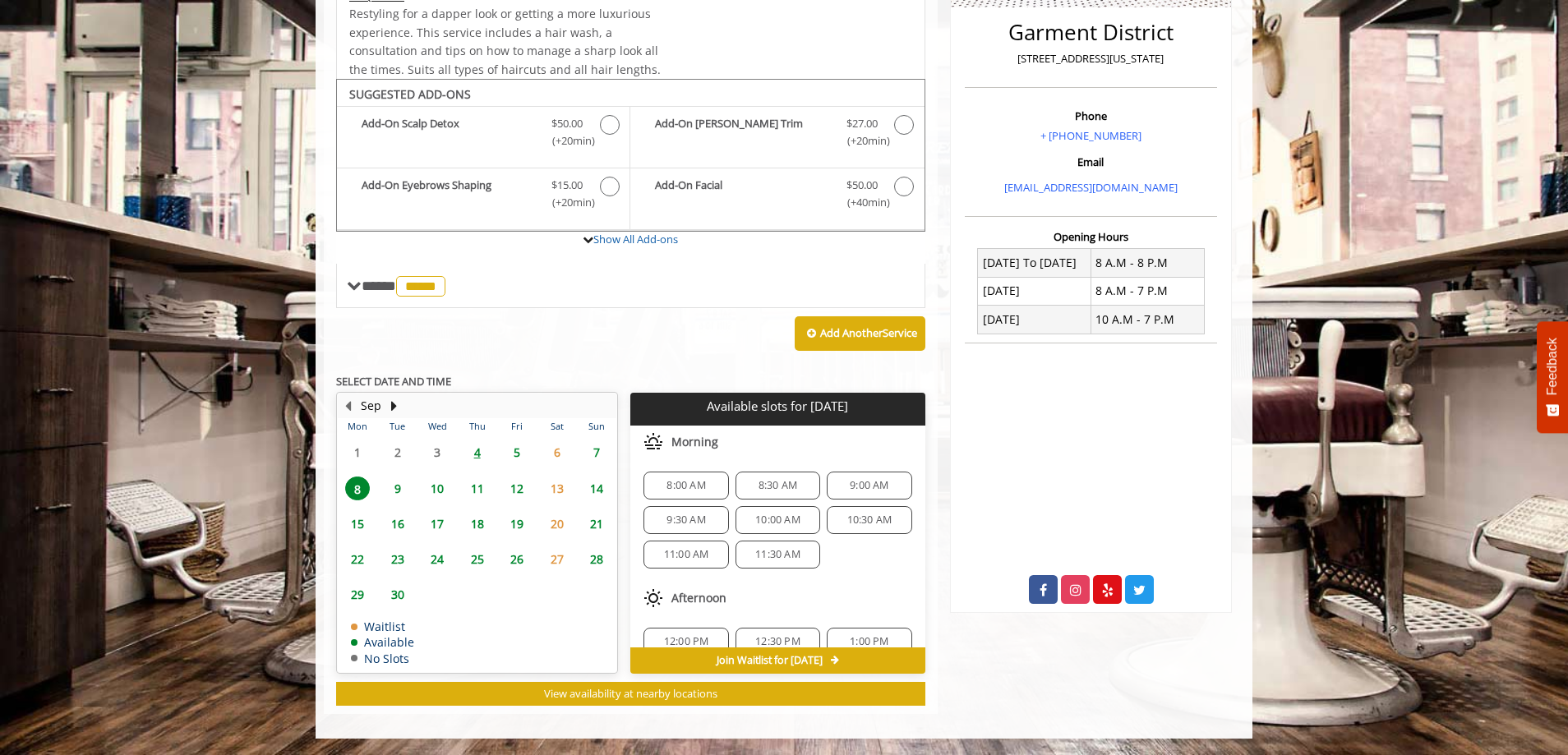
click at [654, 492] on div "8:00 AM" at bounding box center [685, 485] width 85 height 28
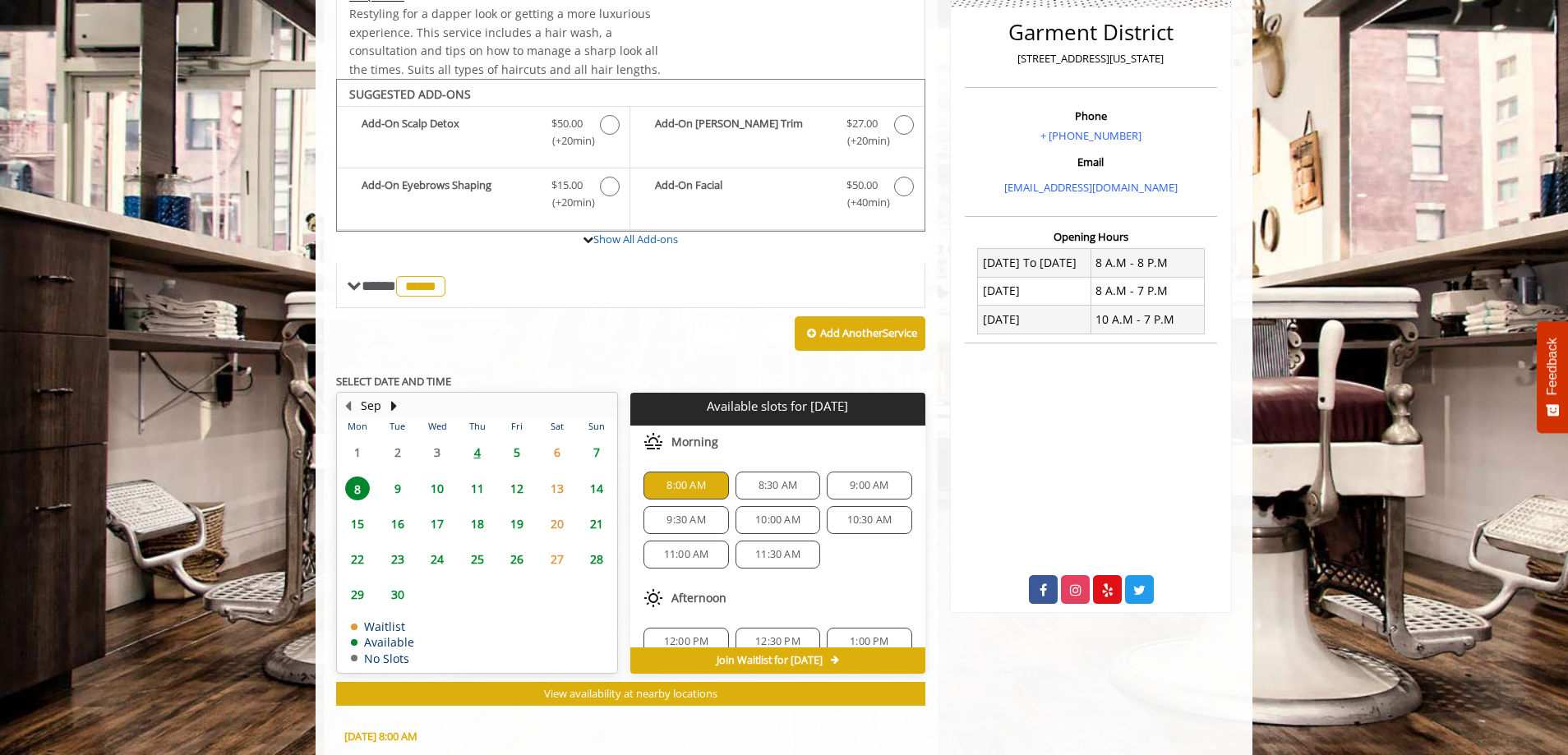
scroll to position [713, 0]
